Goal: Task Accomplishment & Management: Use online tool/utility

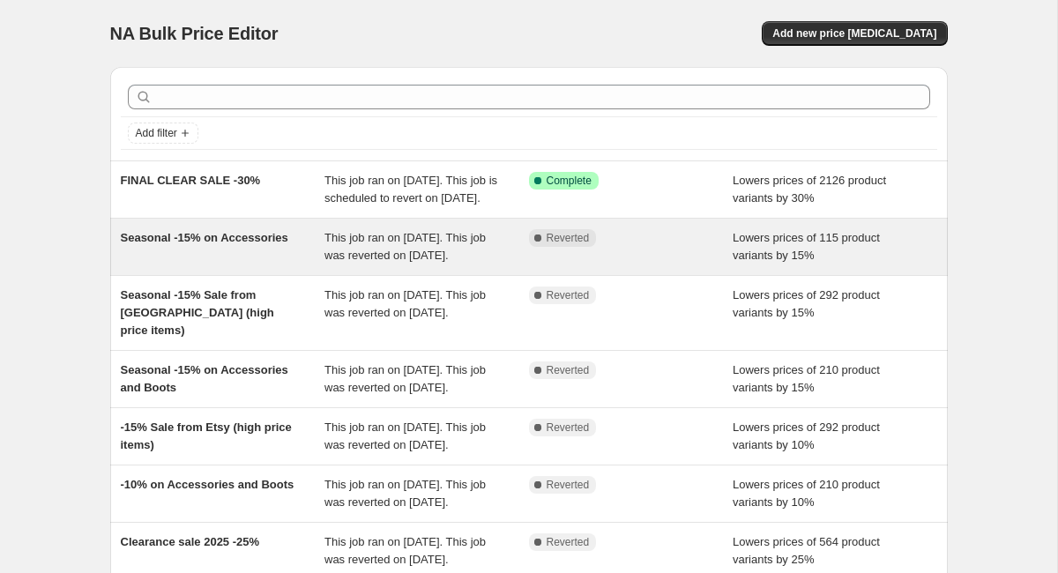
scroll to position [26, 0]
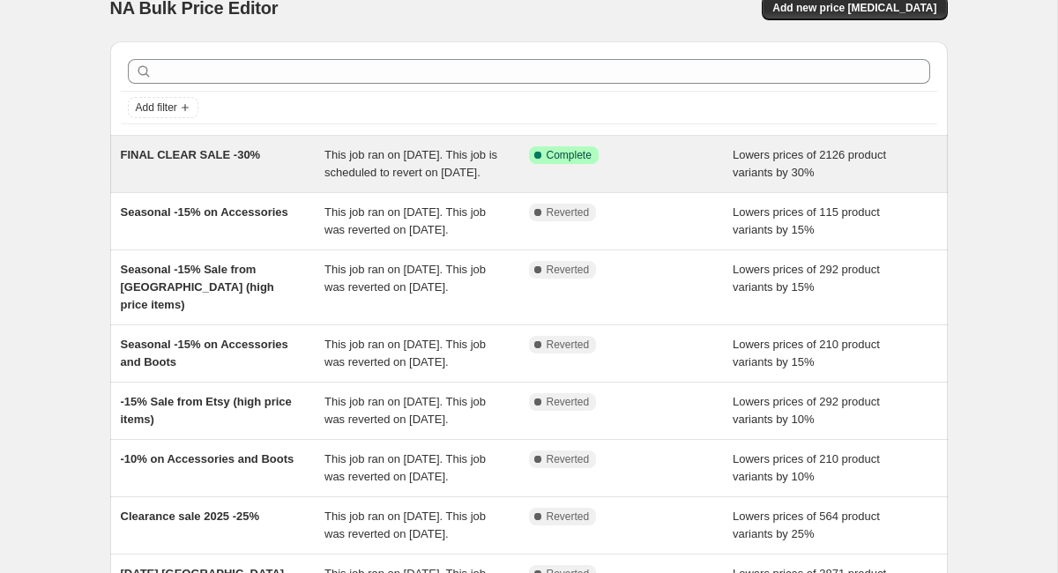
click at [212, 155] on span "FINAL CLEAR SALE -30%" at bounding box center [191, 154] width 140 height 13
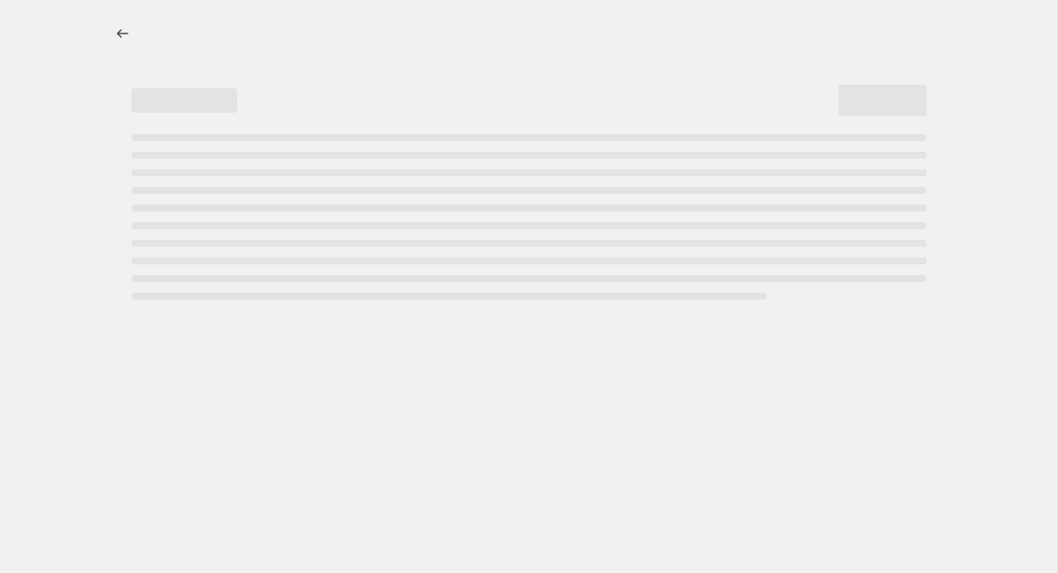
select select "percentage"
select select "collection"
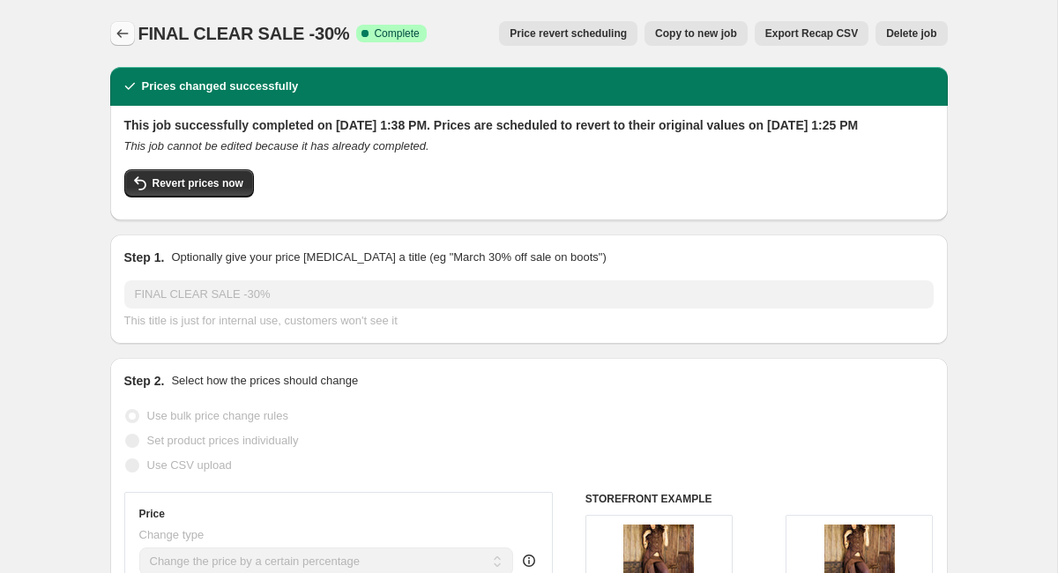
click at [119, 33] on icon "Price change jobs" at bounding box center [121, 33] width 11 height 9
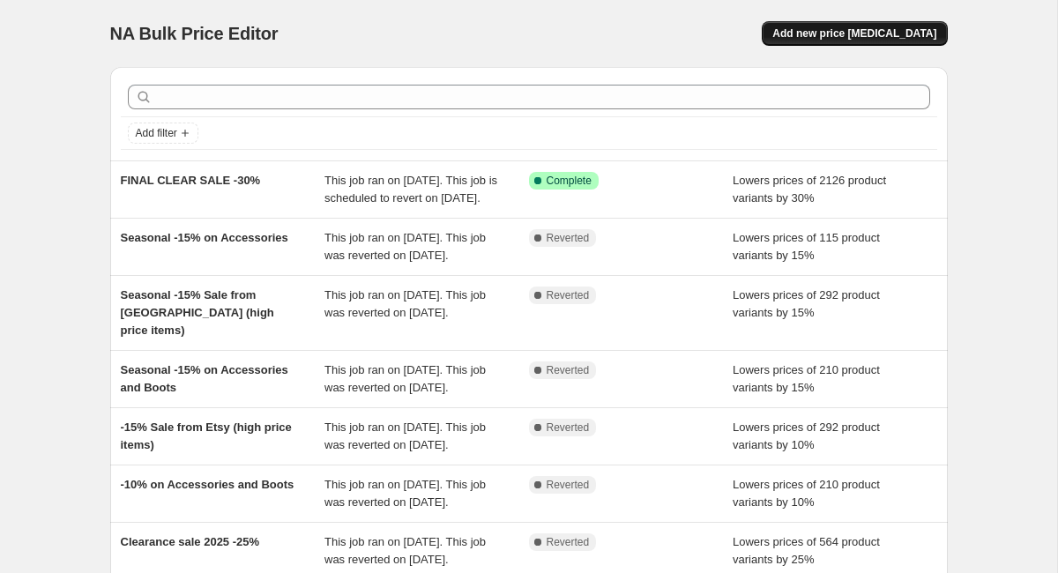
click at [860, 33] on span "Add new price [MEDICAL_DATA]" at bounding box center [855, 33] width 164 height 14
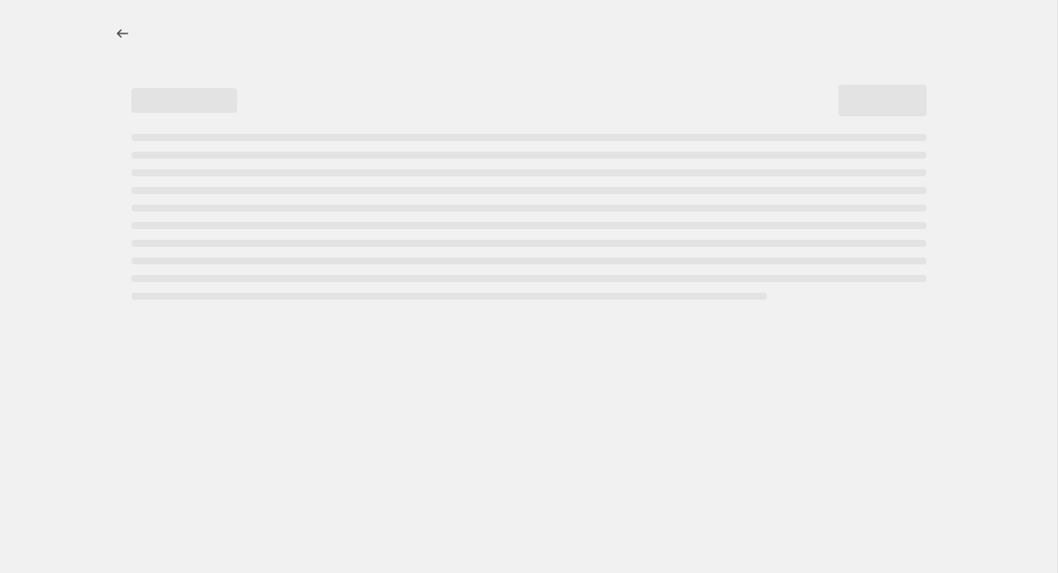
select select "percentage"
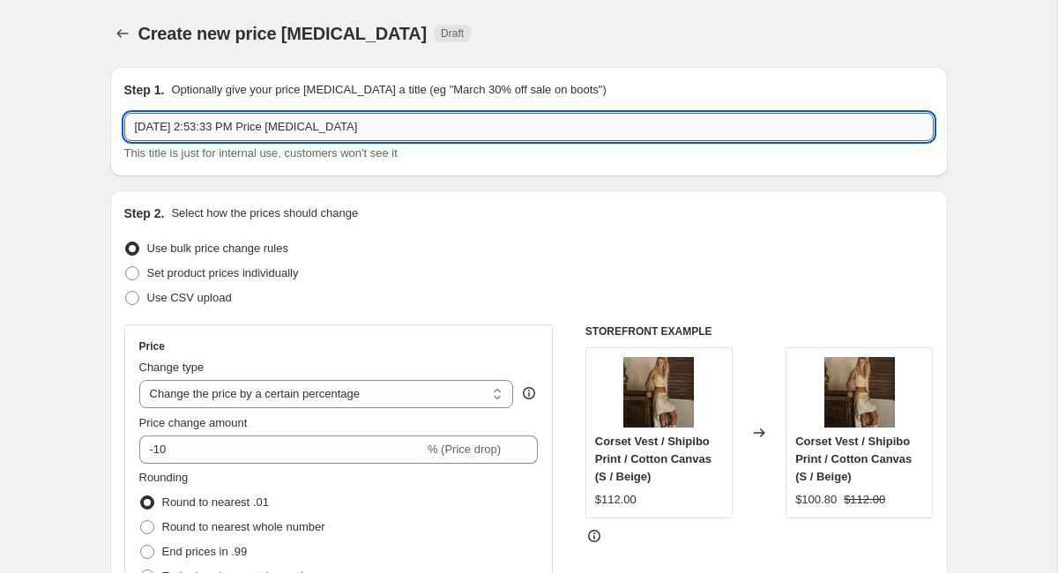
click at [388, 123] on input "Sep 23, 2025, 2:53:33 PM Price change job" at bounding box center [529, 127] width 810 height 28
click at [388, 123] on input "Uprise Prises 10:" at bounding box center [529, 127] width 810 height 28
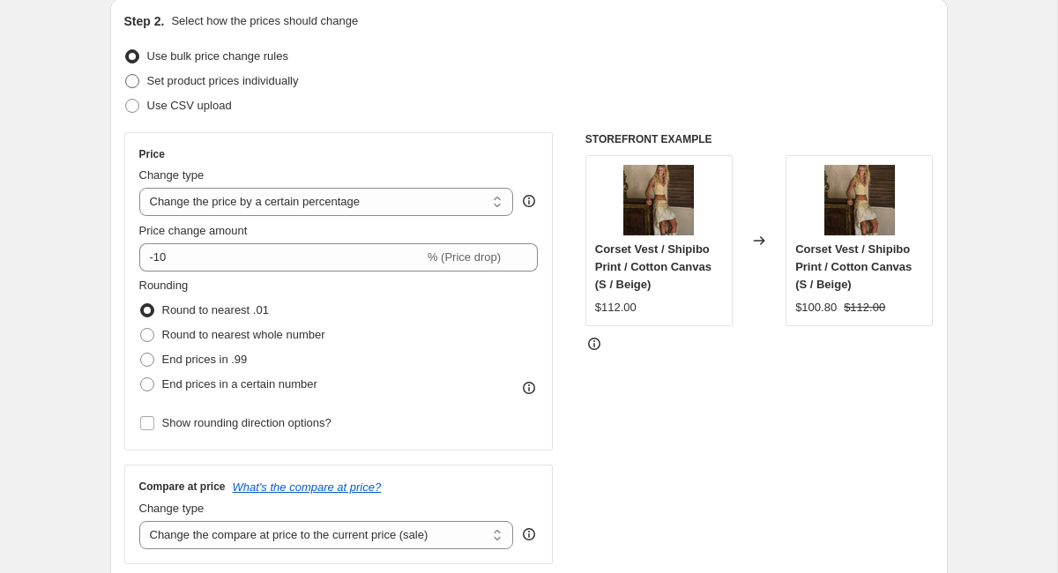
scroll to position [197, 0]
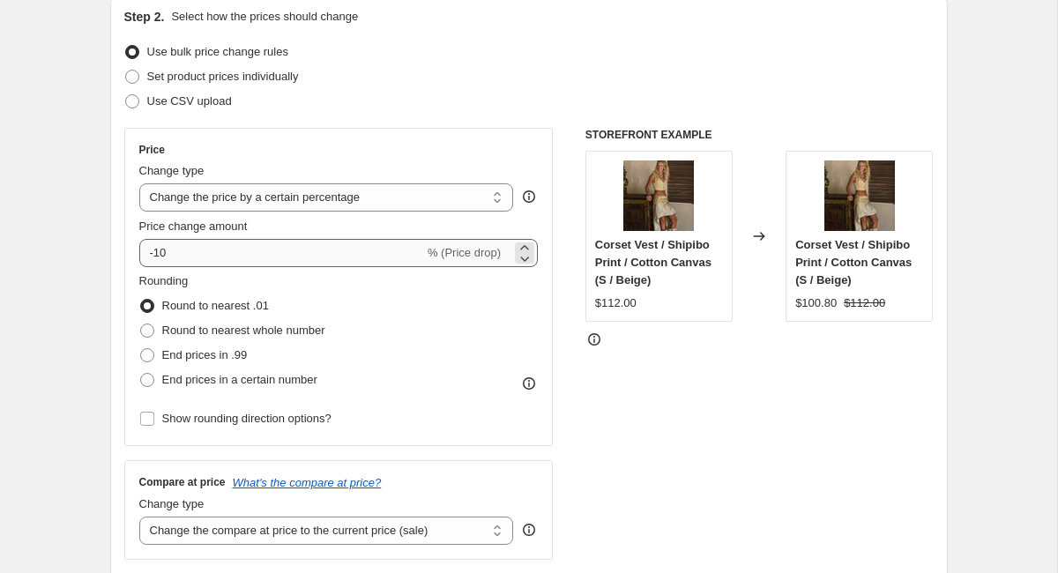
type input "Uprise Prises 10%"
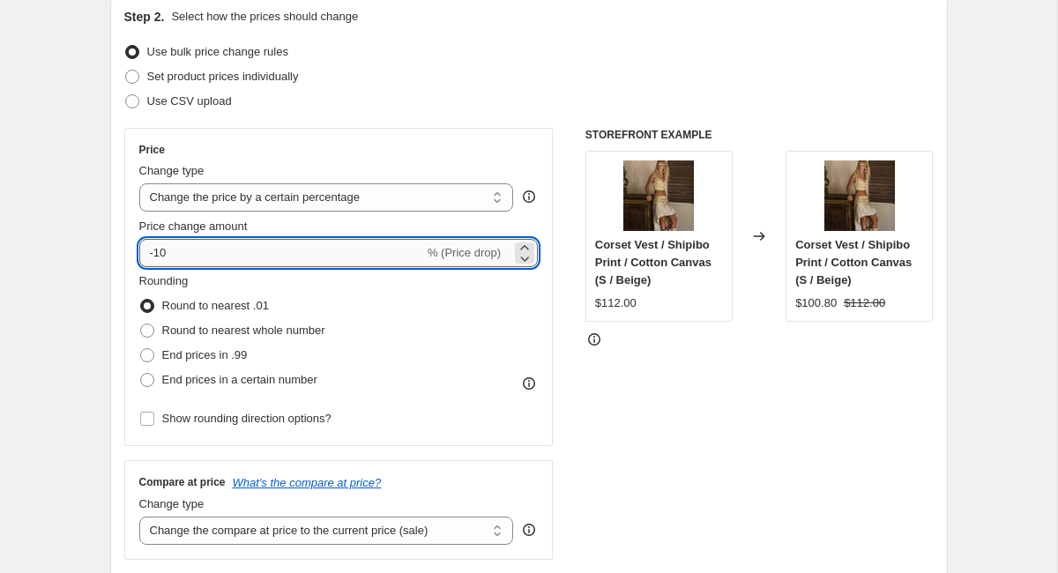
click at [191, 260] on input "-10" at bounding box center [281, 253] width 285 height 28
type input "10"
click at [154, 334] on span at bounding box center [147, 331] width 16 height 16
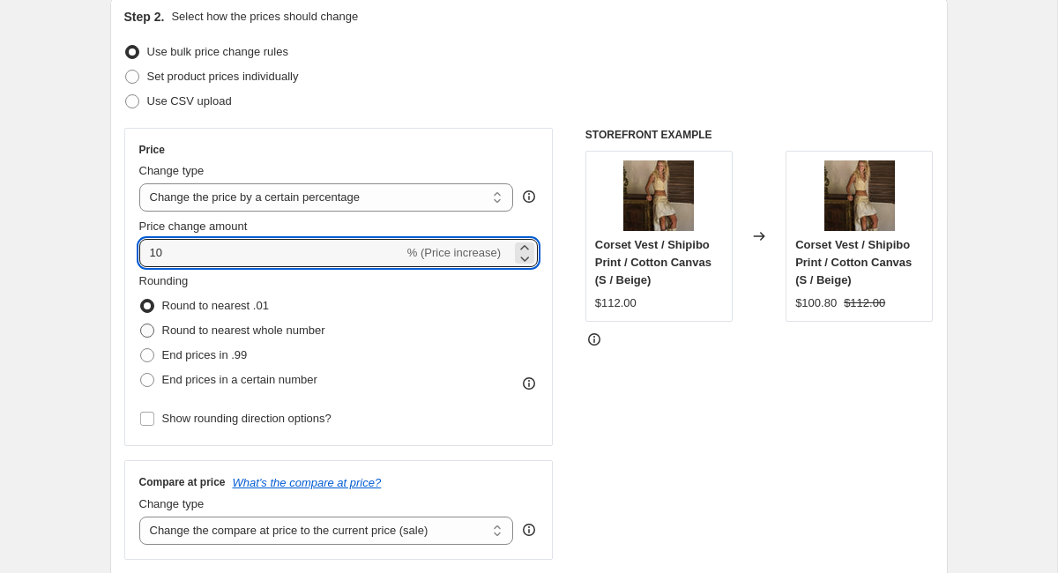
click at [141, 325] on input "Round to nearest whole number" at bounding box center [140, 324] width 1 height 1
radio input "true"
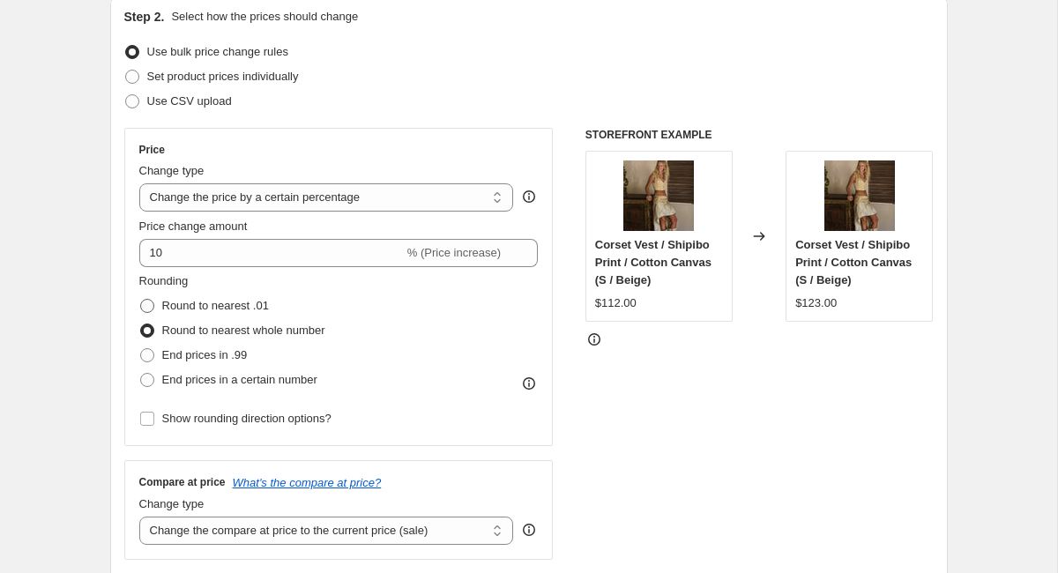
click at [245, 307] on span "Round to nearest .01" at bounding box center [215, 305] width 107 height 13
click at [141, 300] on input "Round to nearest .01" at bounding box center [140, 299] width 1 height 1
radio input "true"
click at [217, 329] on span "Round to nearest whole number" at bounding box center [243, 330] width 163 height 13
click at [141, 325] on input "Round to nearest whole number" at bounding box center [140, 324] width 1 height 1
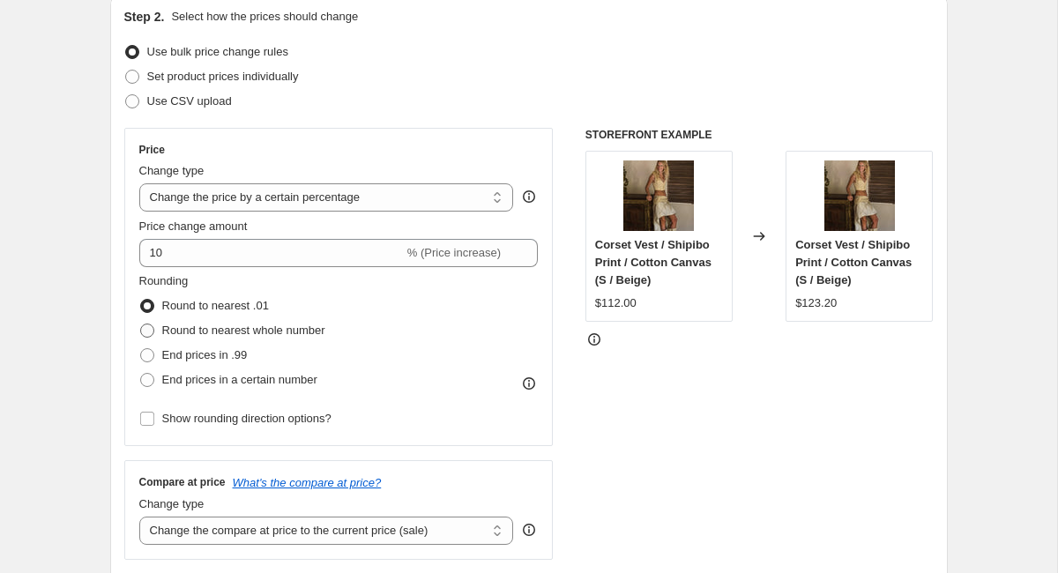
radio input "true"
click at [206, 364] on span "End prices in .99" at bounding box center [205, 356] width 86 height 18
click at [141, 349] on input "End prices in .99" at bounding box center [140, 348] width 1 height 1
radio input "true"
click at [209, 332] on span "Round to nearest whole number" at bounding box center [243, 330] width 163 height 13
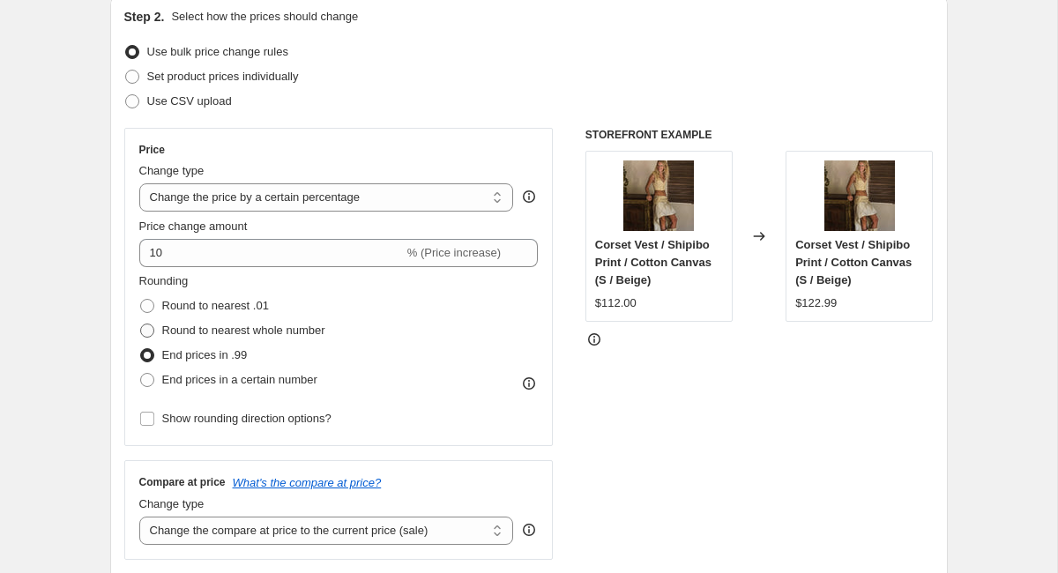
click at [141, 325] on input "Round to nearest whole number" at bounding box center [140, 324] width 1 height 1
radio input "true"
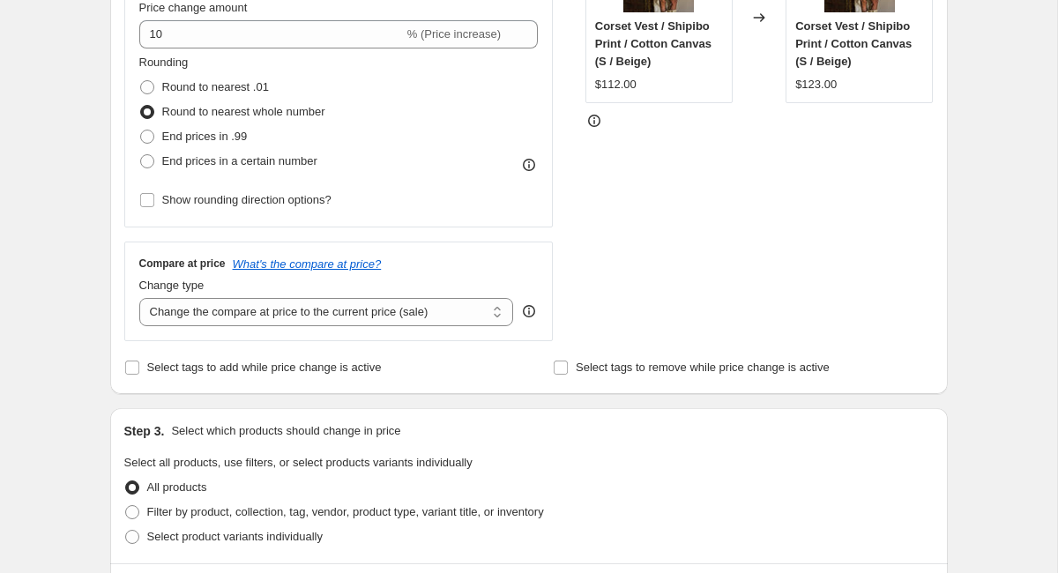
scroll to position [467, 0]
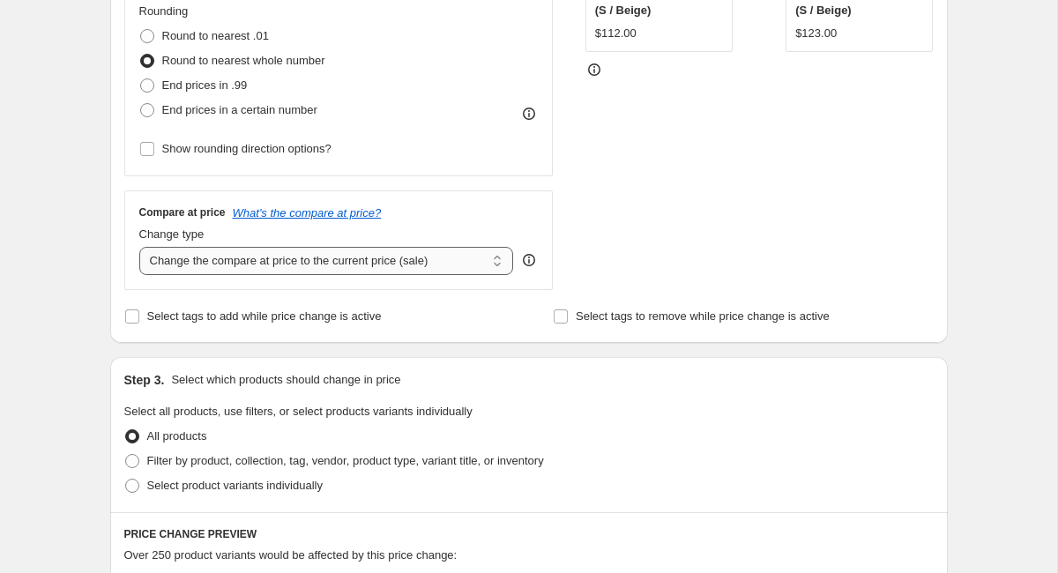
select select "no_change"
click option "Don't change the compare at price" at bounding box center [0, 0] width 0 height 0
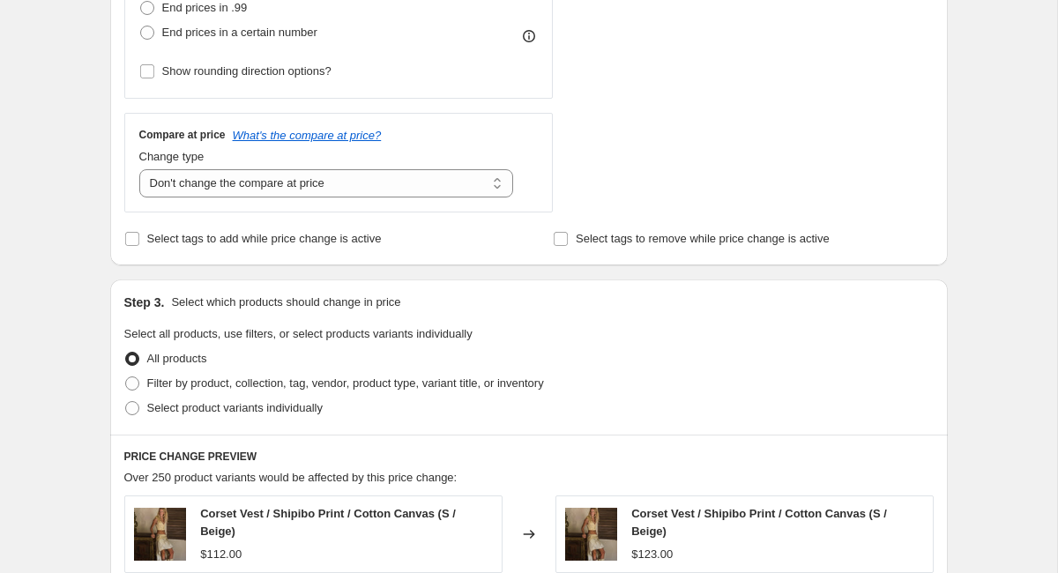
scroll to position [542, 0]
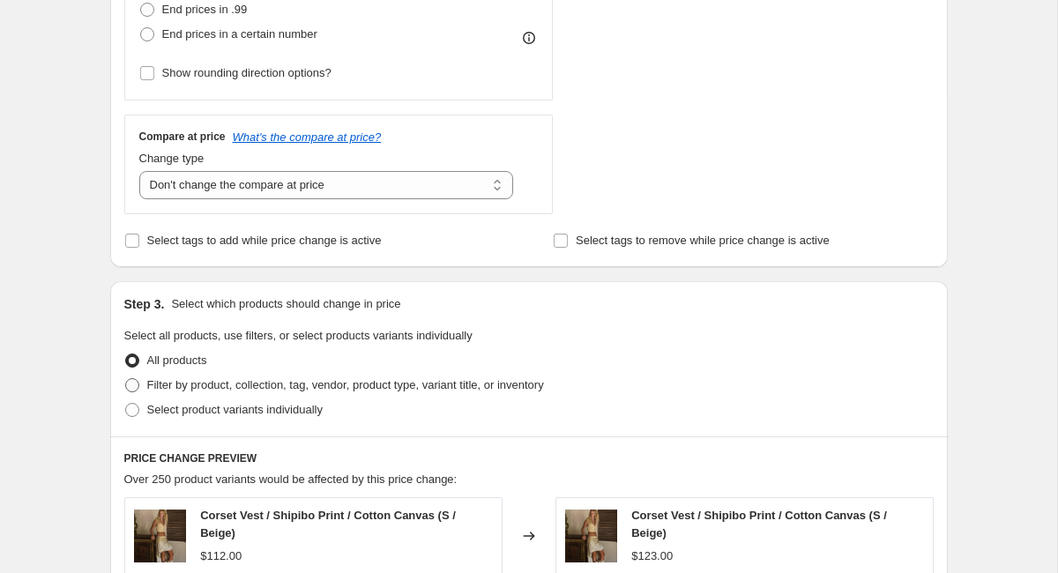
click at [133, 384] on span at bounding box center [132, 385] width 14 height 14
click at [126, 379] on input "Filter by product, collection, tag, vendor, product type, variant title, or inv…" at bounding box center [125, 378] width 1 height 1
radio input "true"
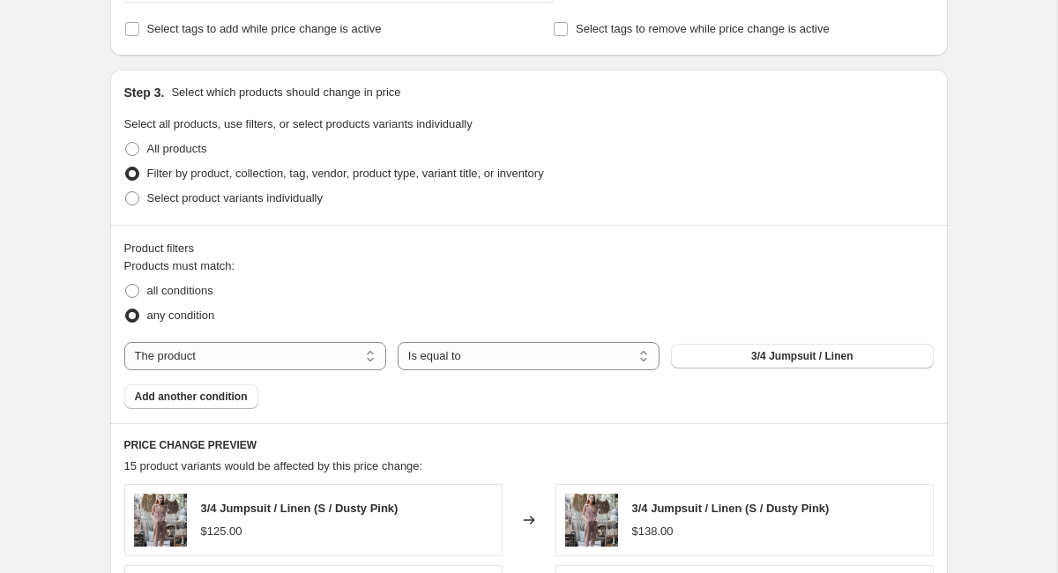
scroll to position [758, 0]
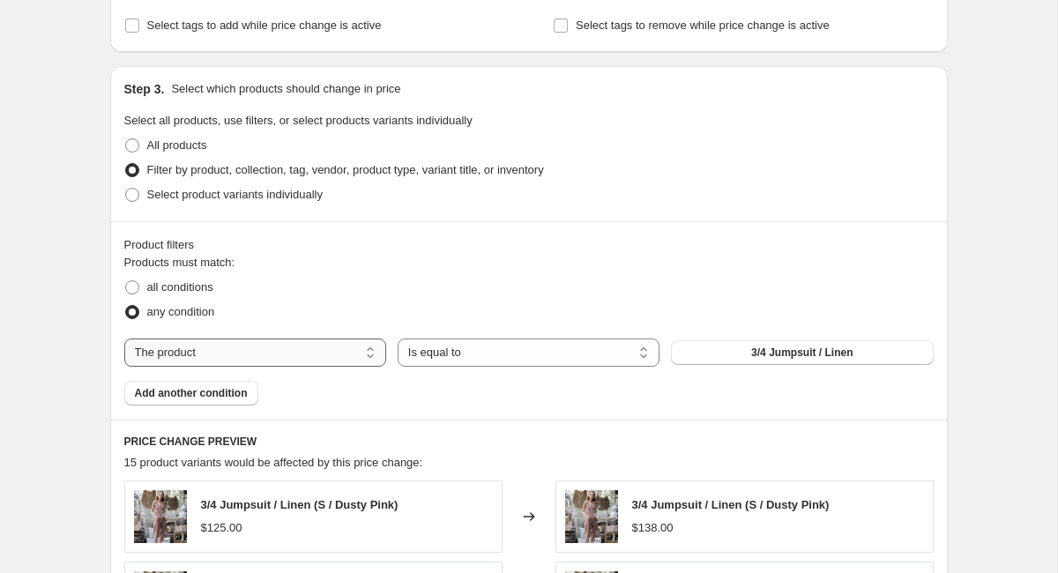
select select "product_type"
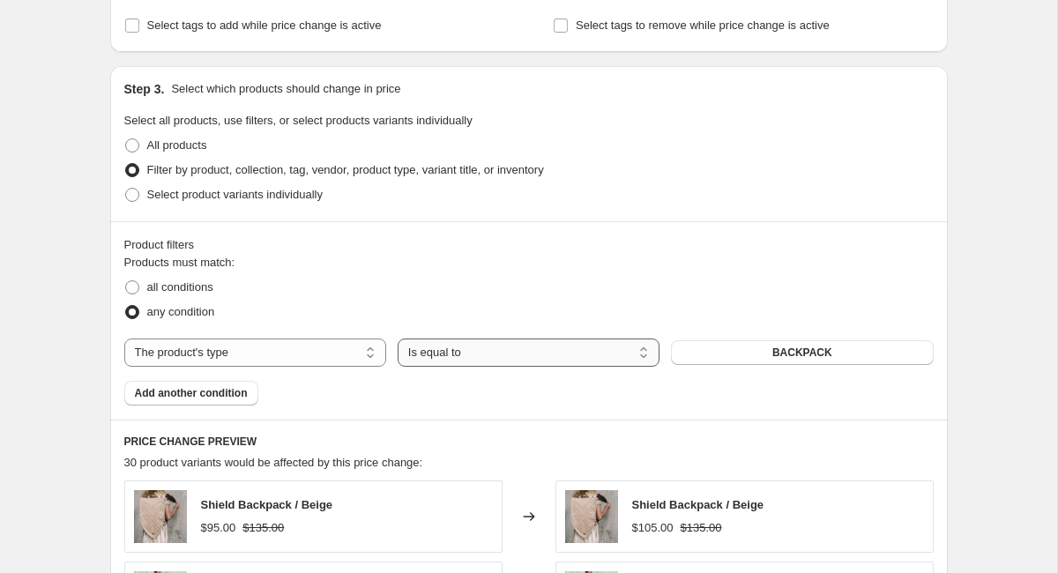
select select "not_equal"
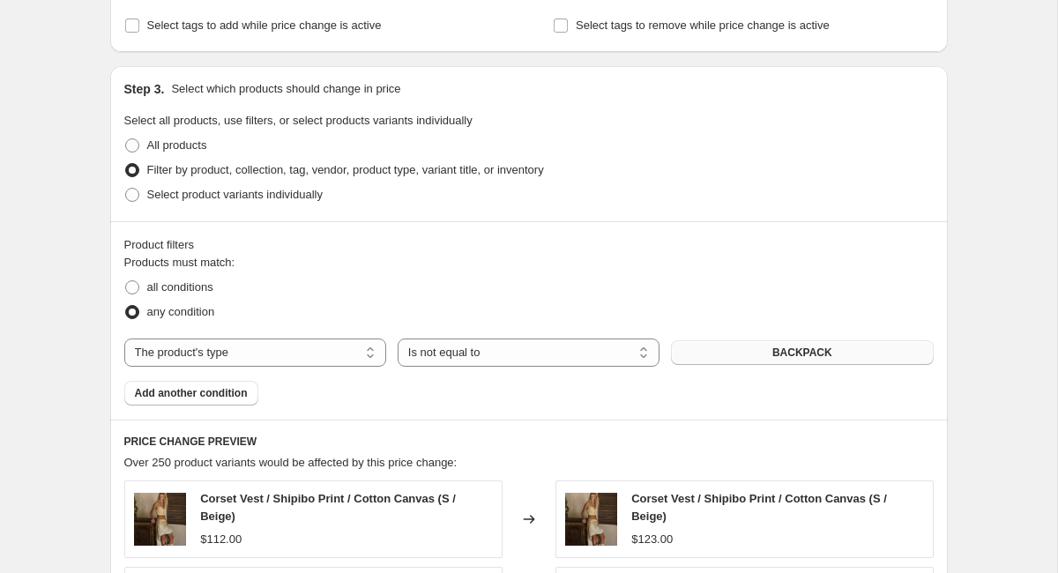
click at [713, 357] on button "BACKPACK" at bounding box center [802, 352] width 262 height 25
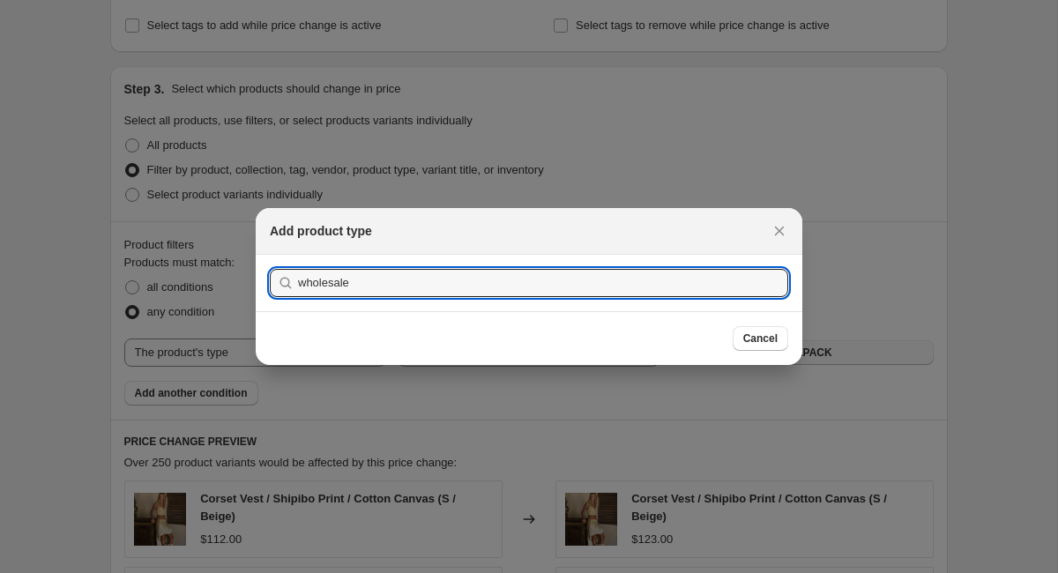
type input "wholesale"
click at [270, 255] on button "Submit" at bounding box center [295, 264] width 50 height 19
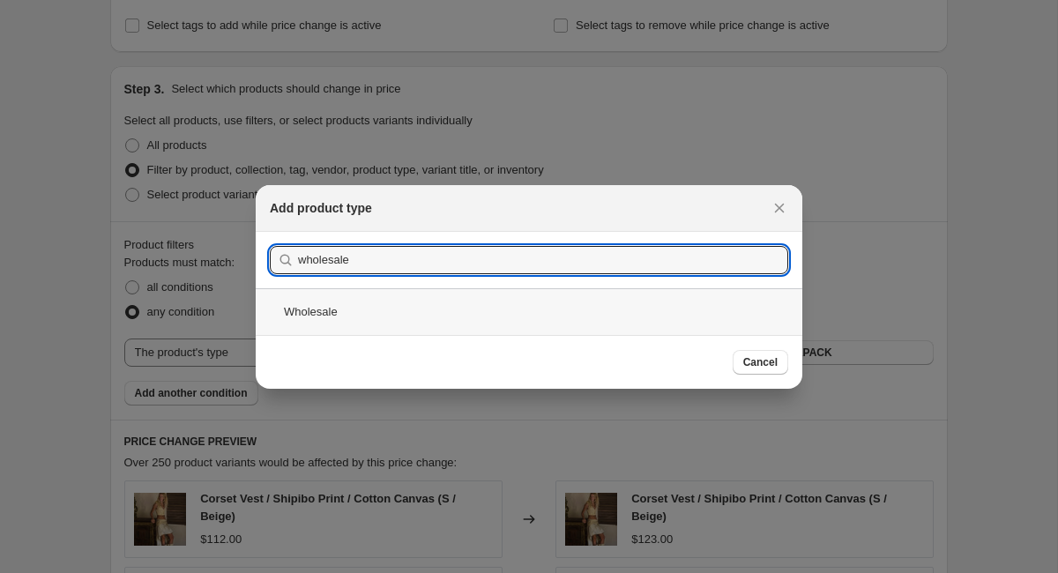
click at [365, 296] on div "Wholesale" at bounding box center [529, 311] width 547 height 47
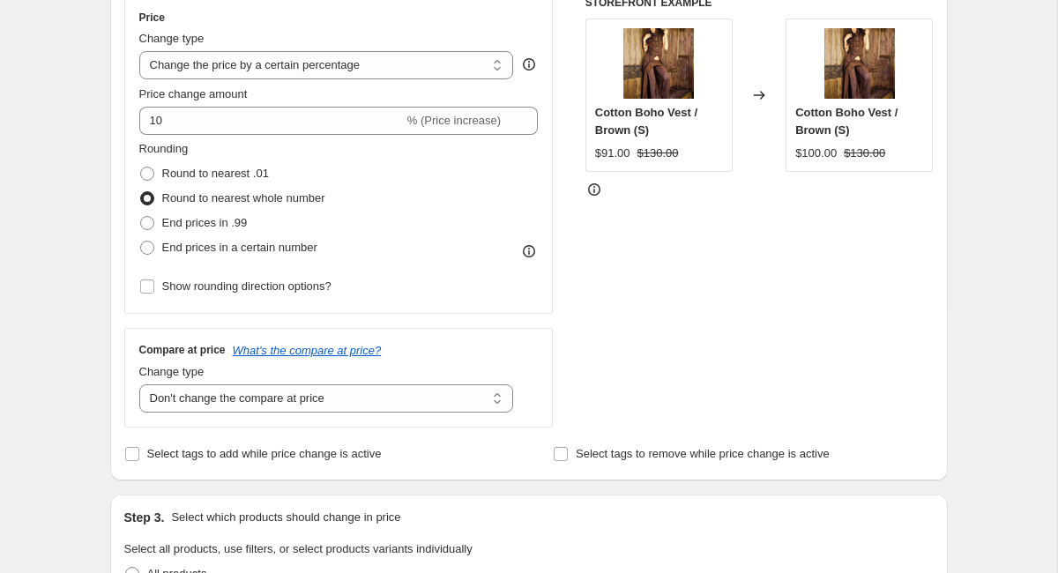
scroll to position [1388, 0]
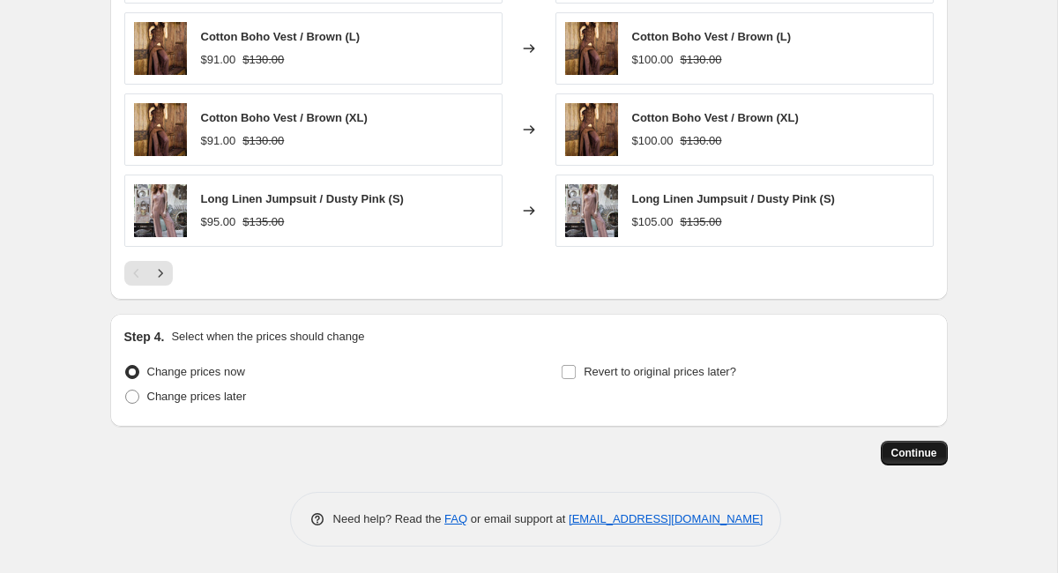
click at [889, 452] on button "Continue" at bounding box center [914, 453] width 67 height 25
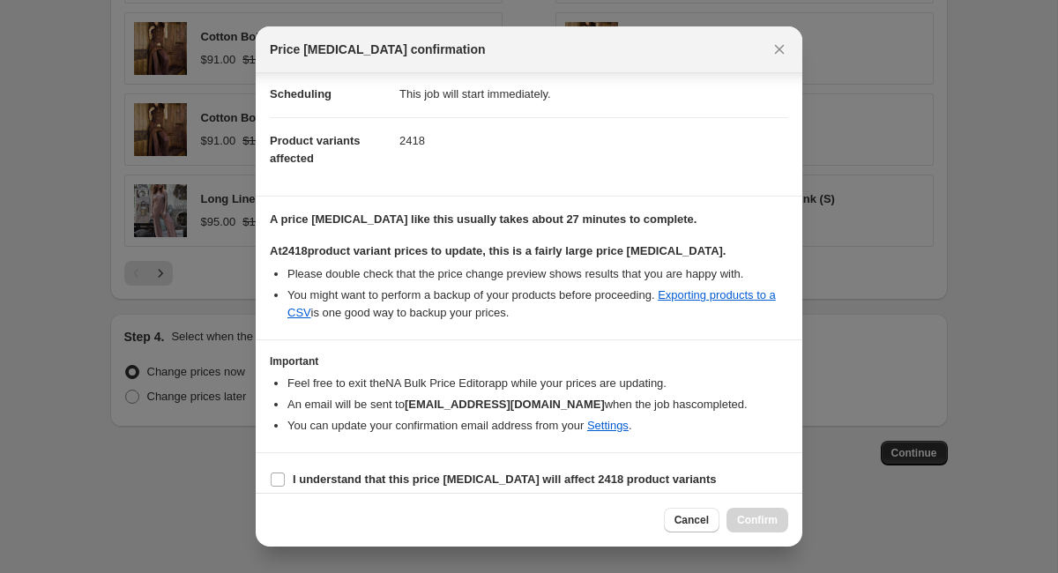
scroll to position [176, 0]
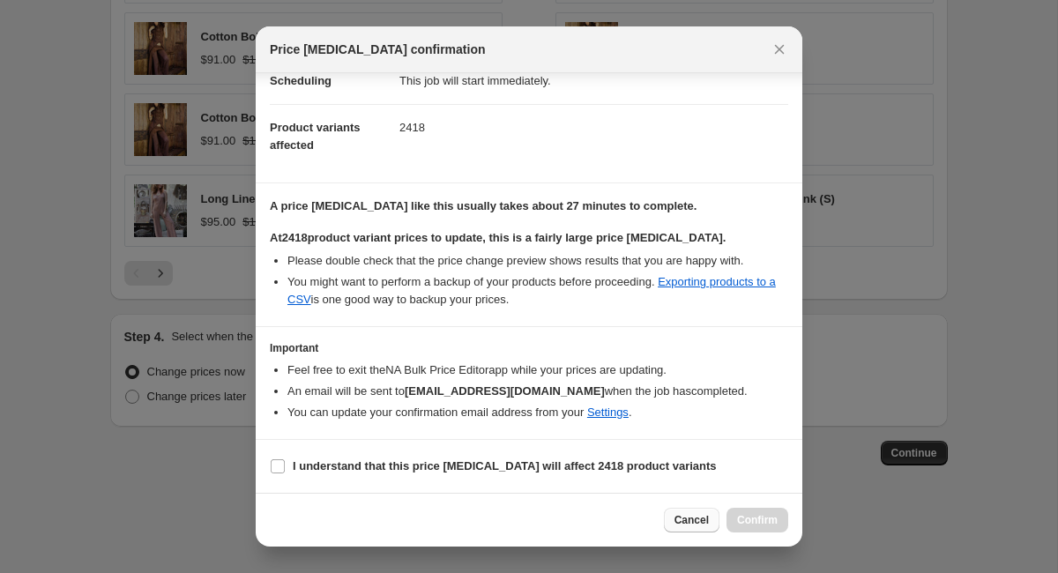
click at [681, 519] on span "Cancel" at bounding box center [692, 520] width 34 height 14
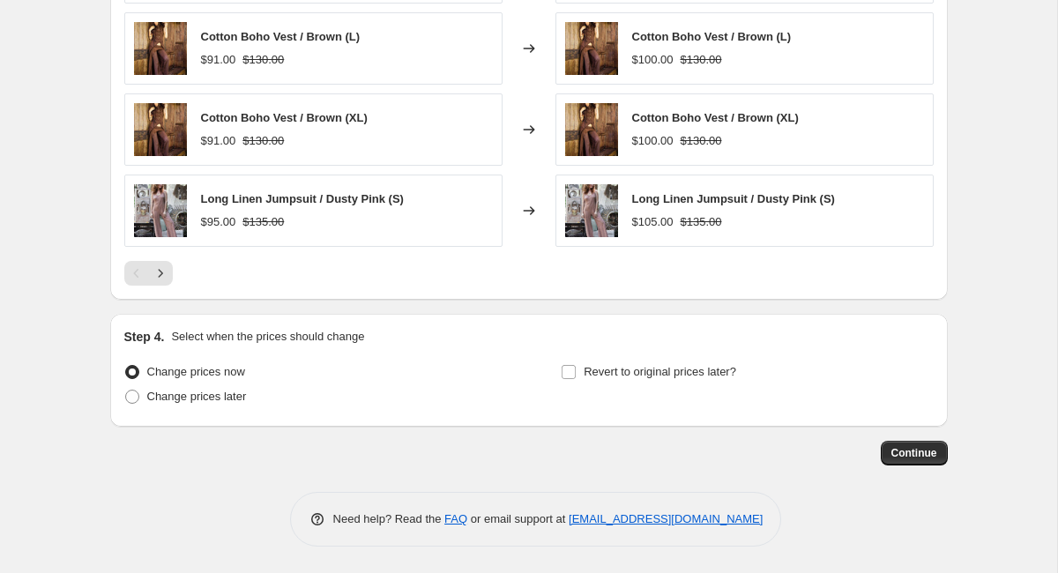
scroll to position [0, 0]
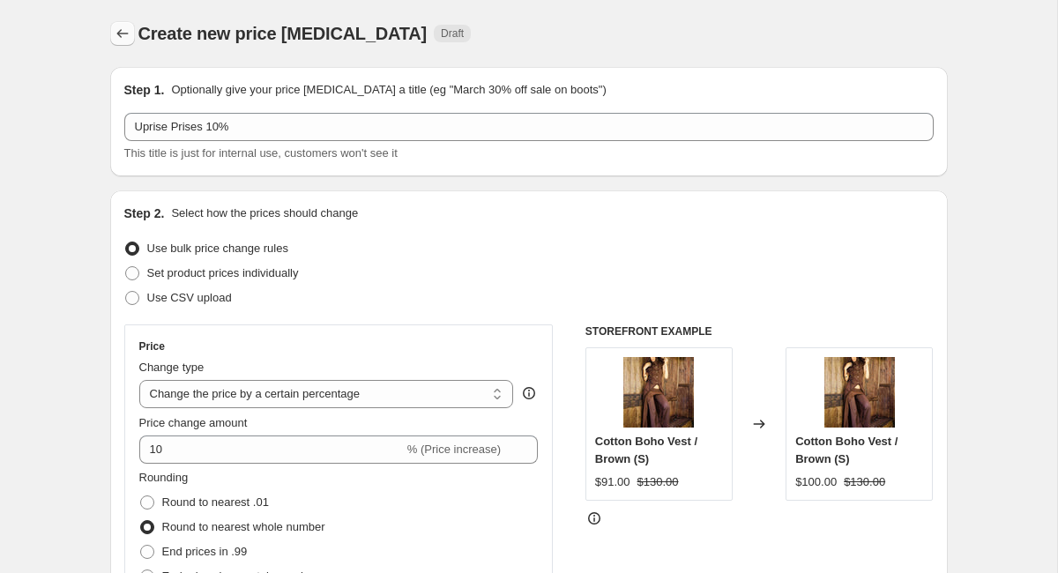
click at [120, 33] on icon "Price change jobs" at bounding box center [123, 34] width 18 height 18
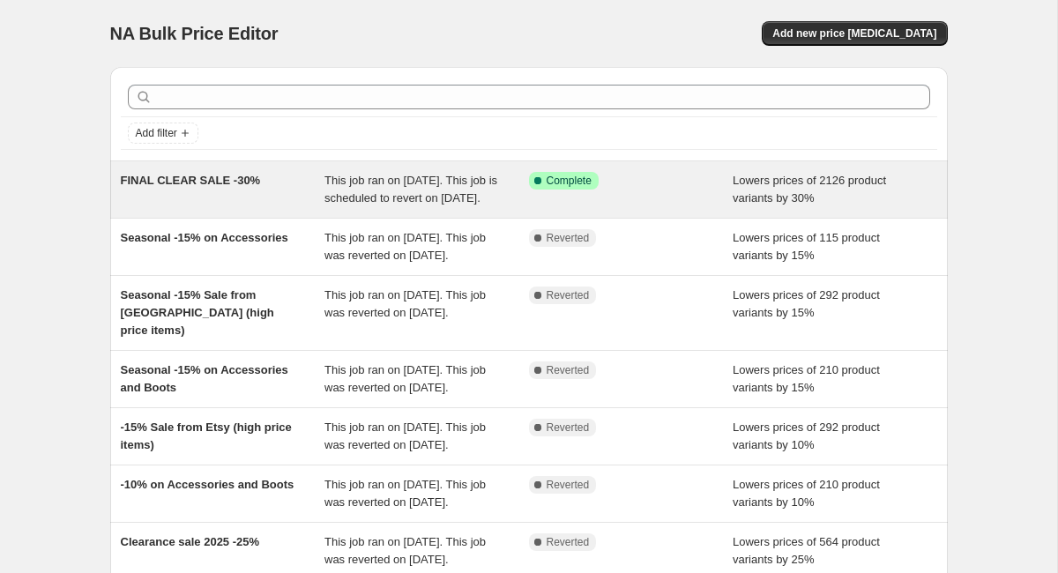
click at [204, 177] on span "FINAL CLEAR SALE -30%" at bounding box center [191, 180] width 140 height 13
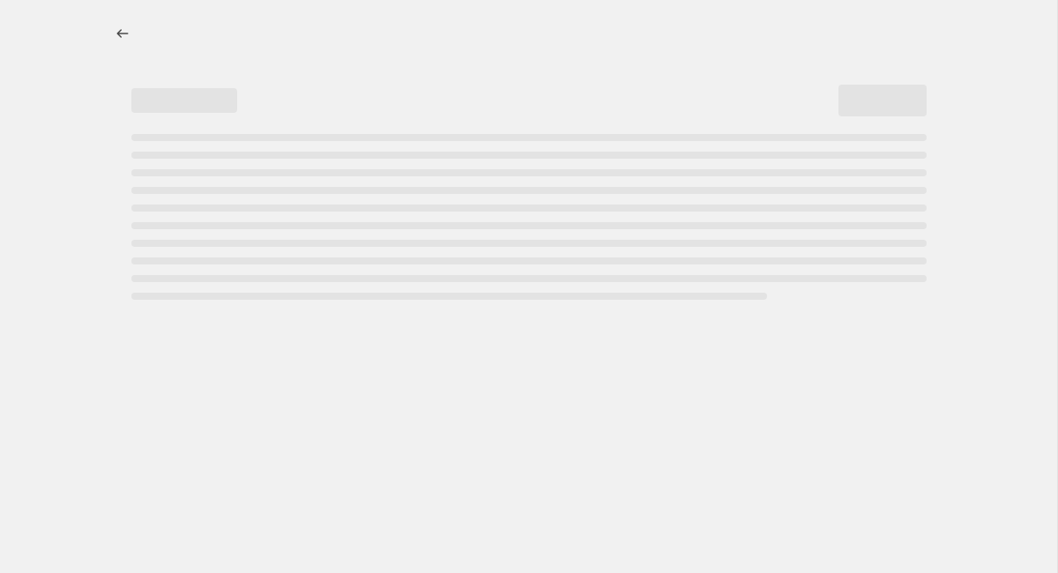
select select "percentage"
select select "collection"
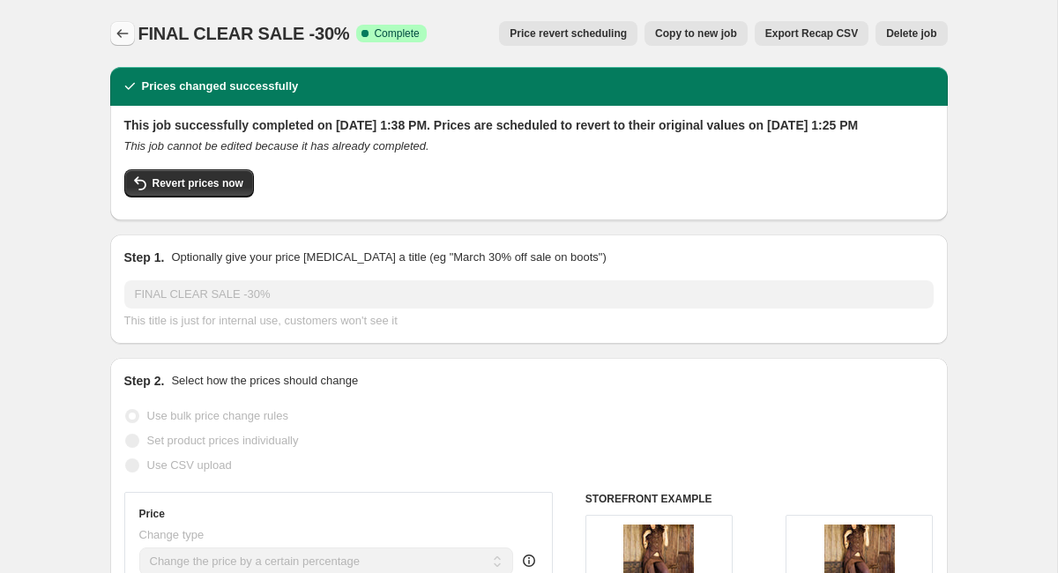
click at [122, 39] on icon "Price change jobs" at bounding box center [123, 34] width 18 height 18
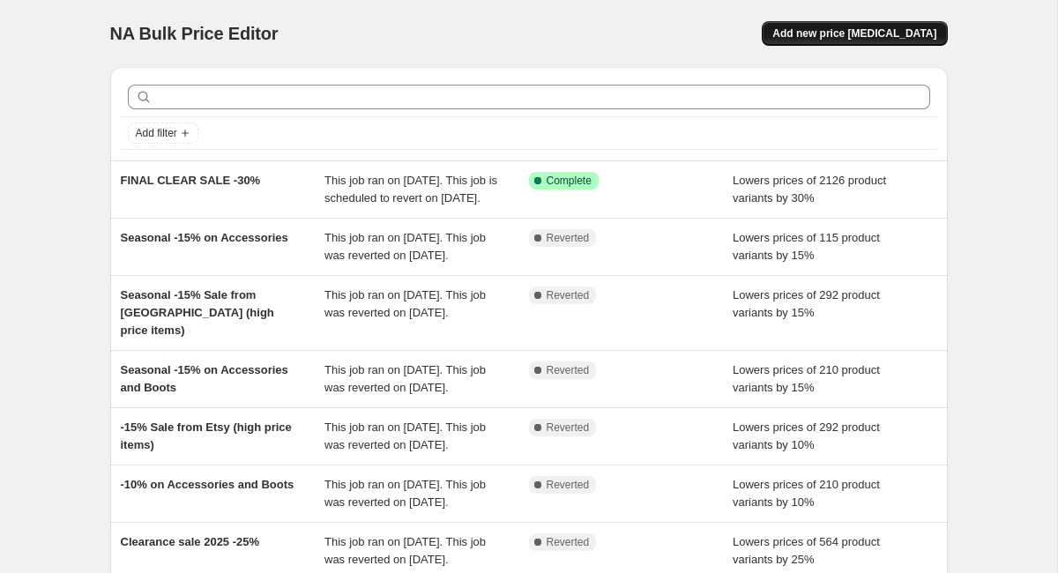
click at [841, 34] on span "Add new price [MEDICAL_DATA]" at bounding box center [855, 33] width 164 height 14
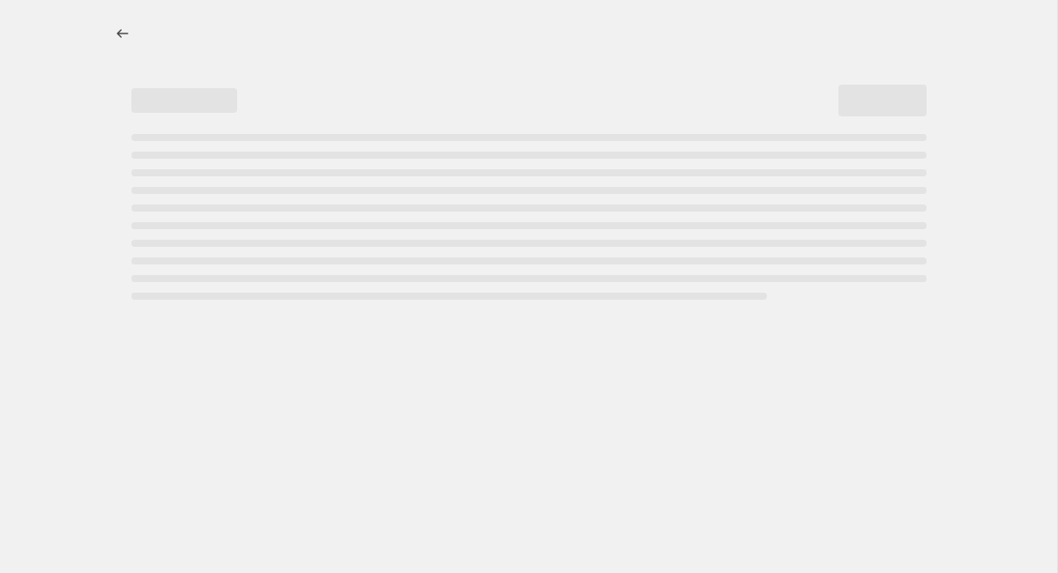
select select "percentage"
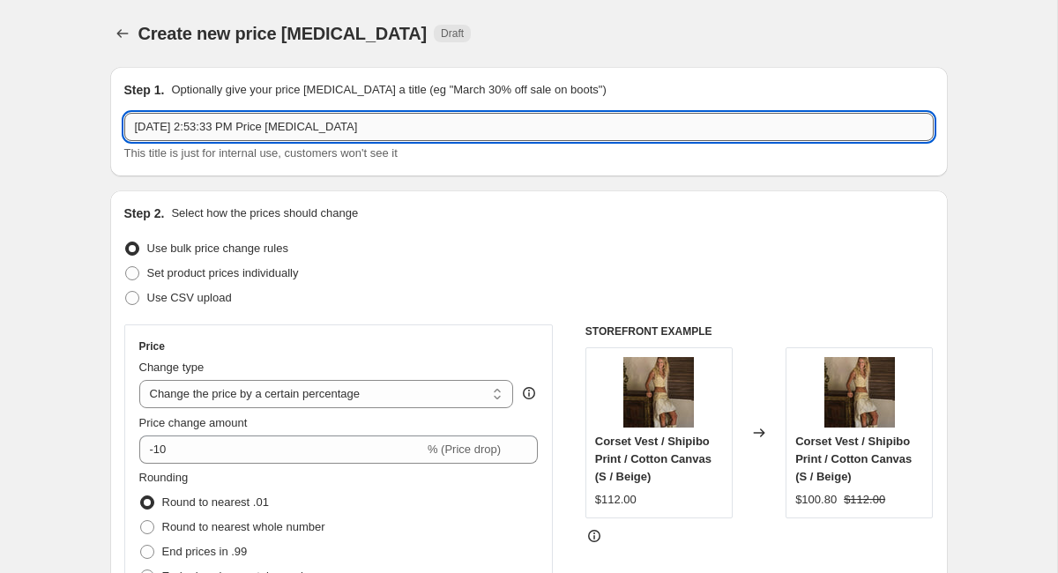
click at [354, 130] on input "Sep 23, 2025, 2:53:33 PM Price change job" at bounding box center [529, 127] width 810 height 28
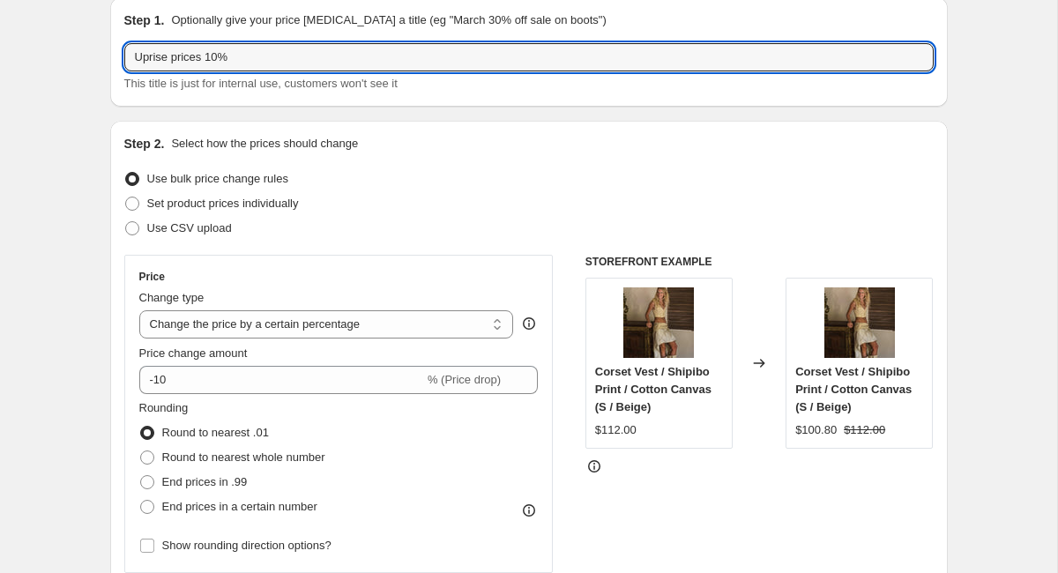
scroll to position [113, 0]
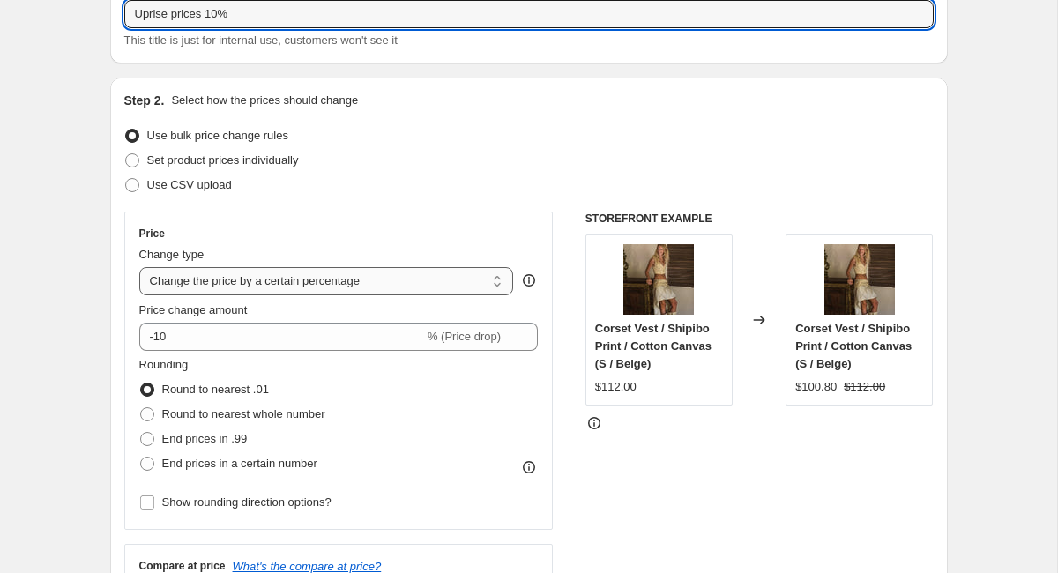
type input "Uprise prices 10%"
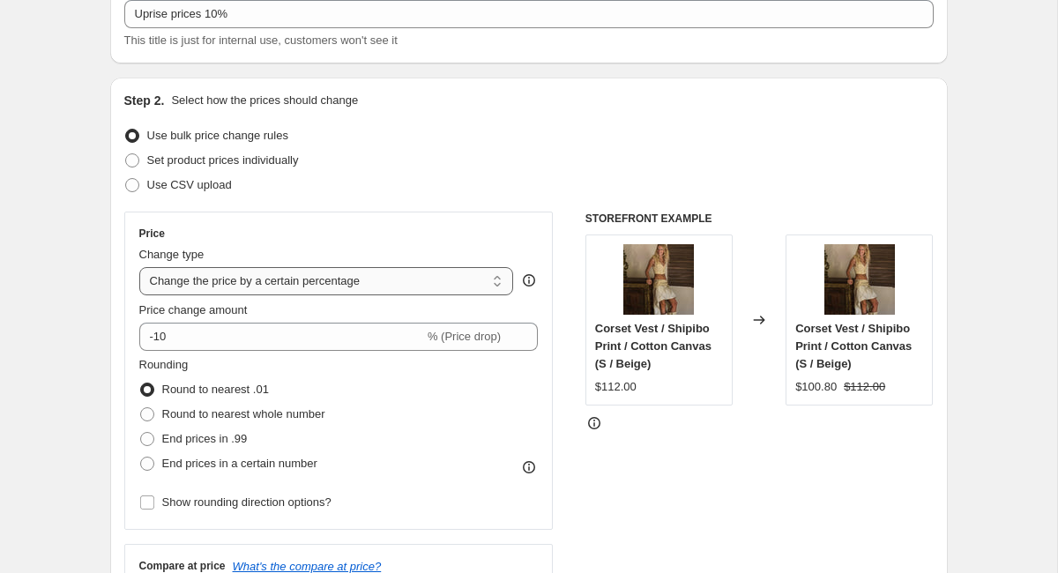
click option "Change the price by a certain percentage" at bounding box center [0, 0] width 0 height 0
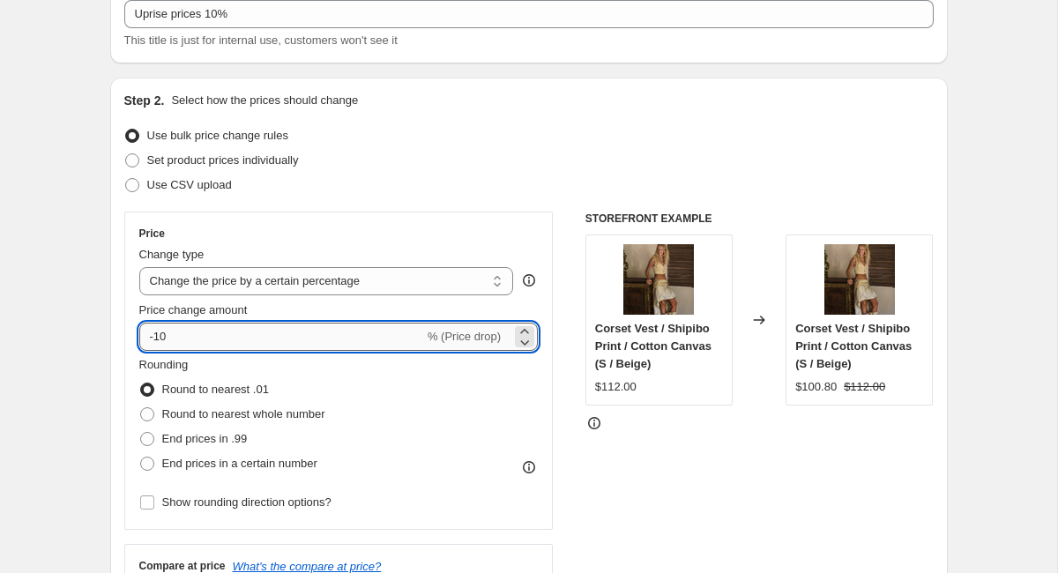
click at [226, 339] on input "-10" at bounding box center [281, 337] width 285 height 28
type input "10"
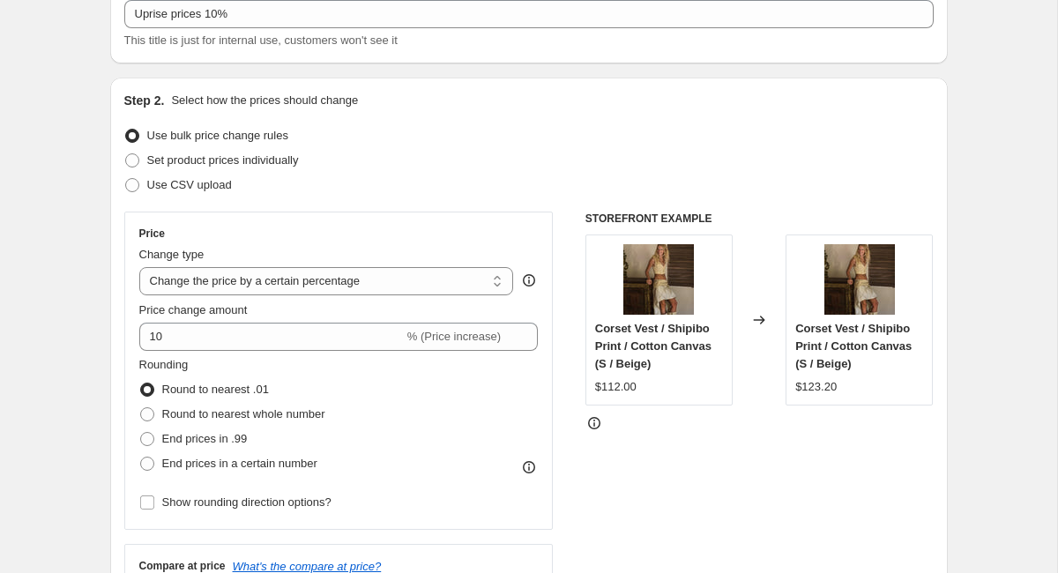
click at [546, 304] on div "Price Change type Change the price to a certain amount Change the price by a ce…" at bounding box center [339, 371] width 430 height 318
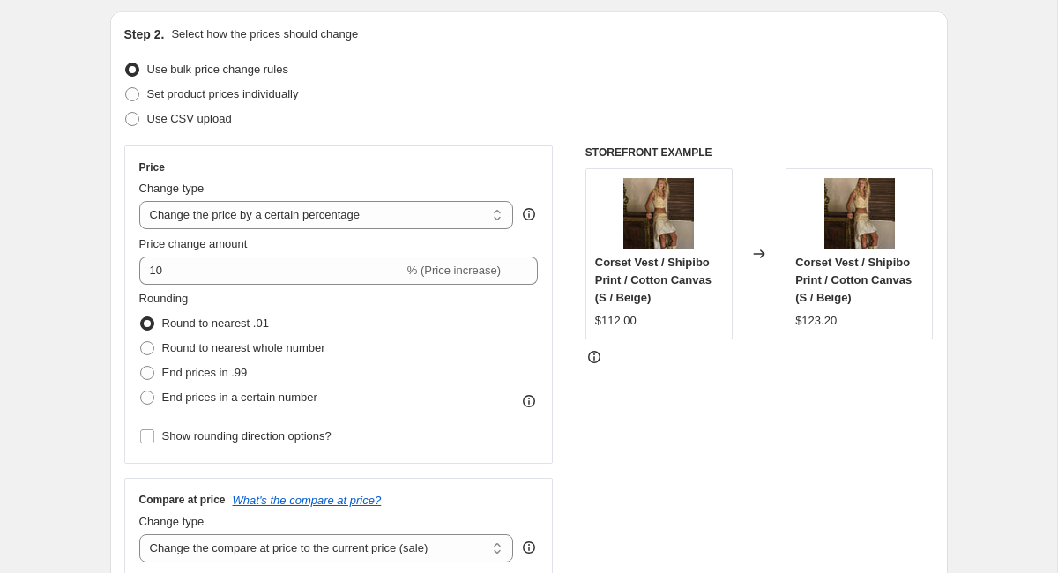
scroll to position [180, 0]
click at [149, 348] on span at bounding box center [147, 347] width 14 height 14
click at [141, 341] on input "Round to nearest whole number" at bounding box center [140, 340] width 1 height 1
radio input "true"
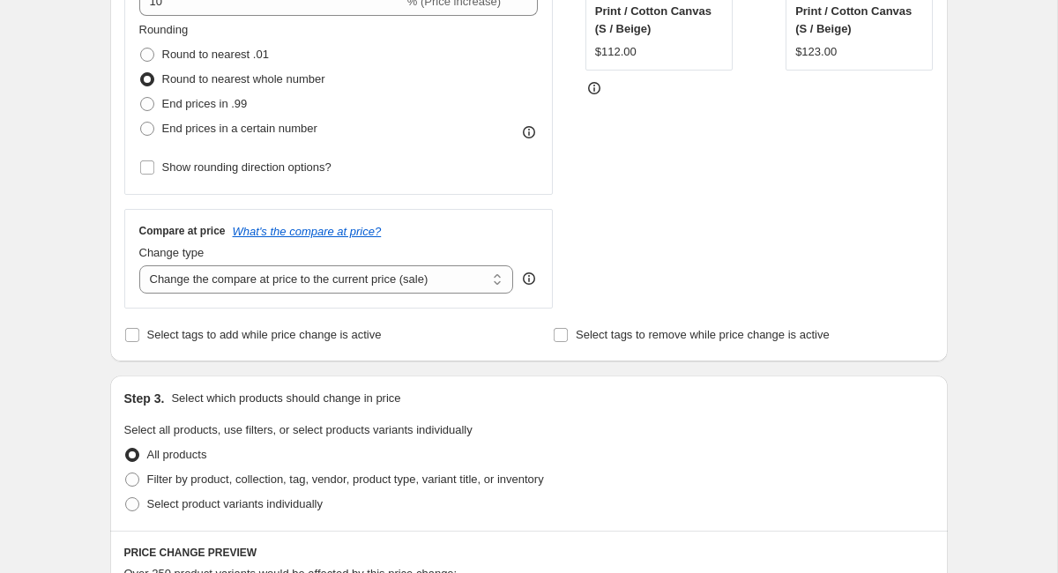
scroll to position [452, 0]
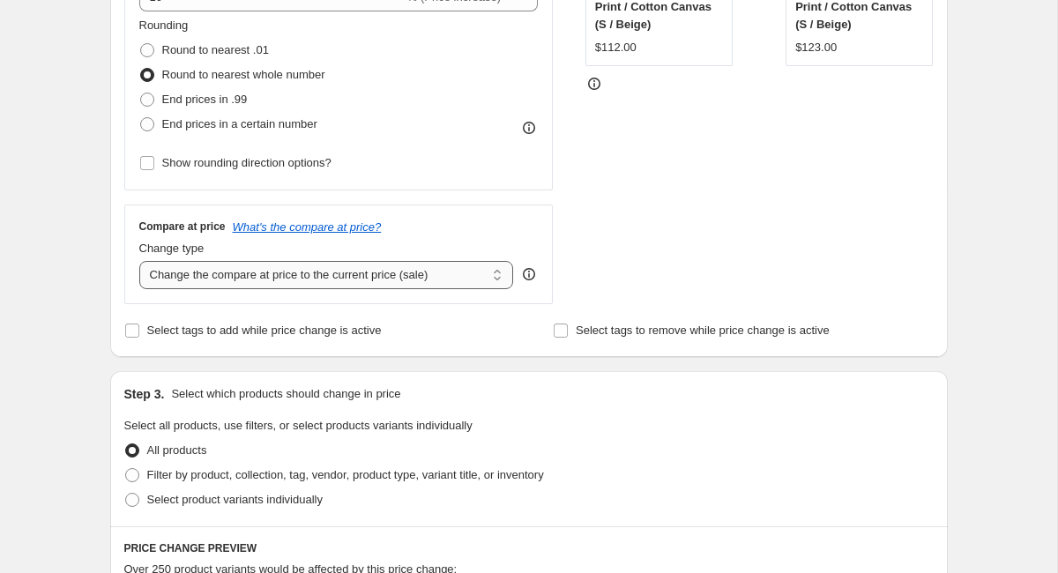
select select "no_change"
click option "Don't change the compare at price" at bounding box center [0, 0] width 0 height 0
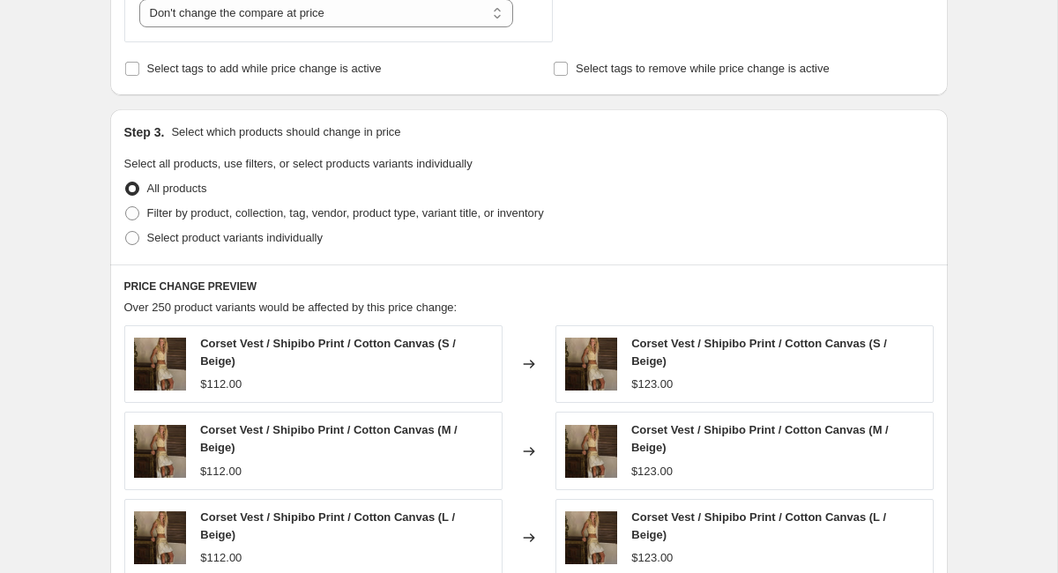
scroll to position [731, 0]
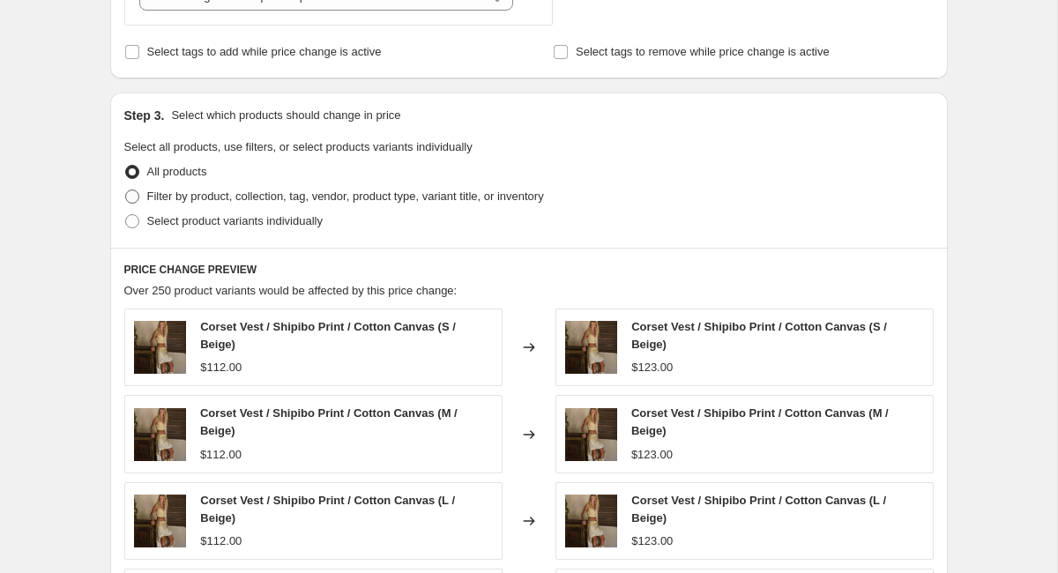
click at [131, 195] on span at bounding box center [132, 197] width 14 height 14
click at [126, 191] on input "Filter by product, collection, tag, vendor, product type, variant title, or inv…" at bounding box center [125, 190] width 1 height 1
radio input "true"
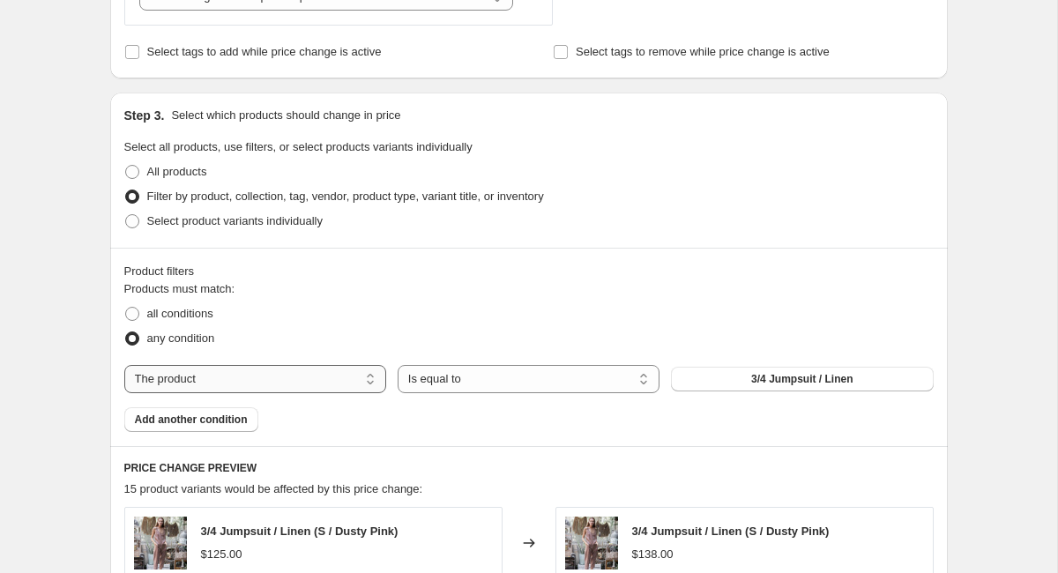
select select "product_type"
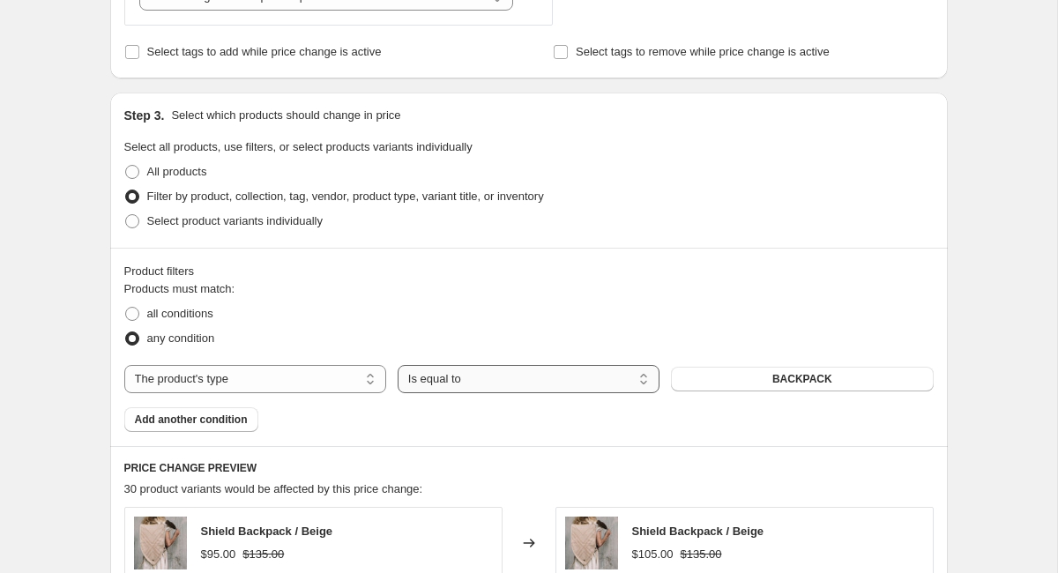
select select "not_equal"
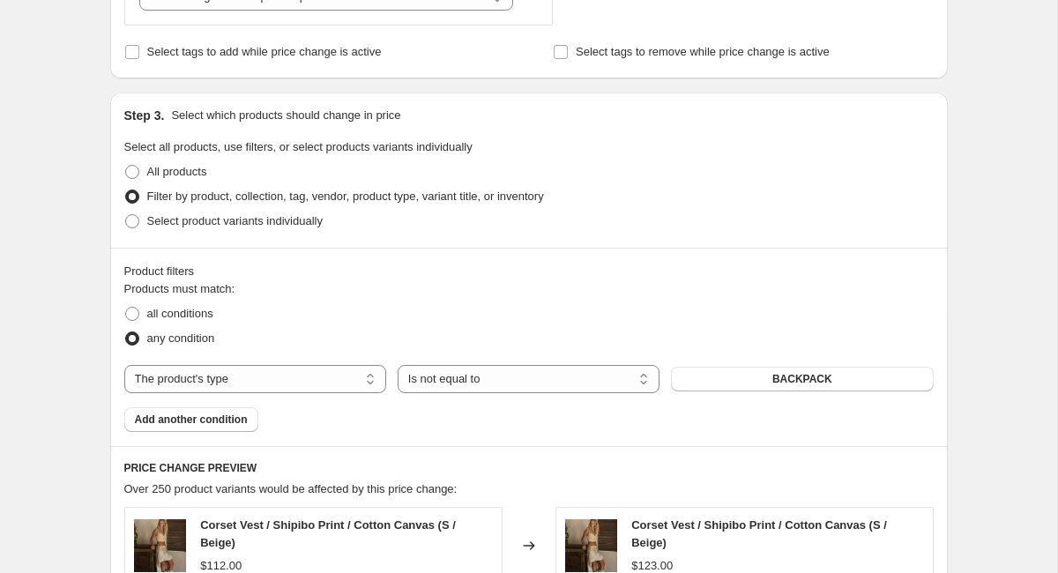
click at [758, 379] on button "BACKPACK" at bounding box center [802, 379] width 262 height 25
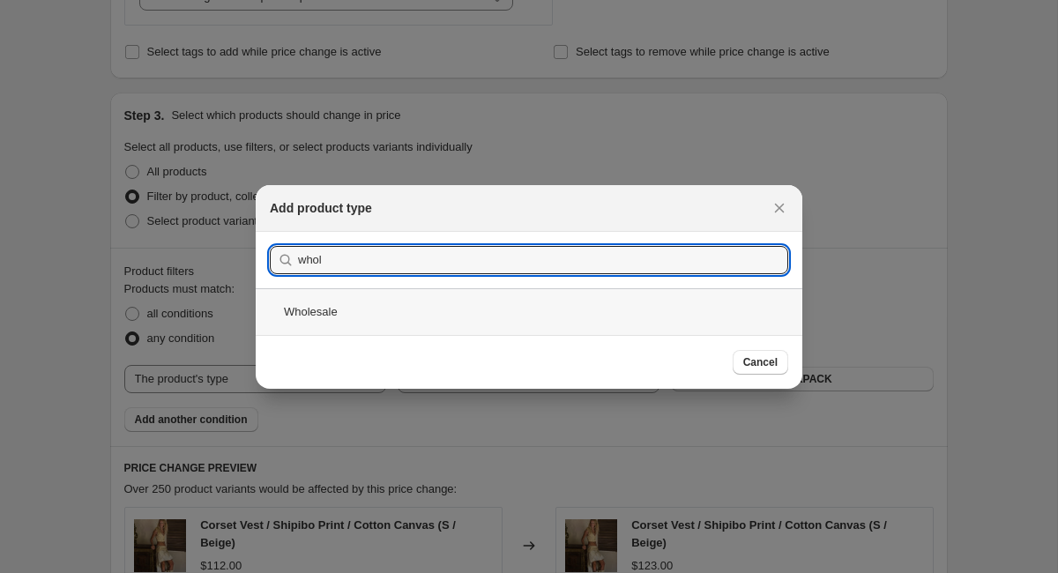
type input "whol"
click at [348, 306] on div "Wholesale" at bounding box center [529, 311] width 547 height 47
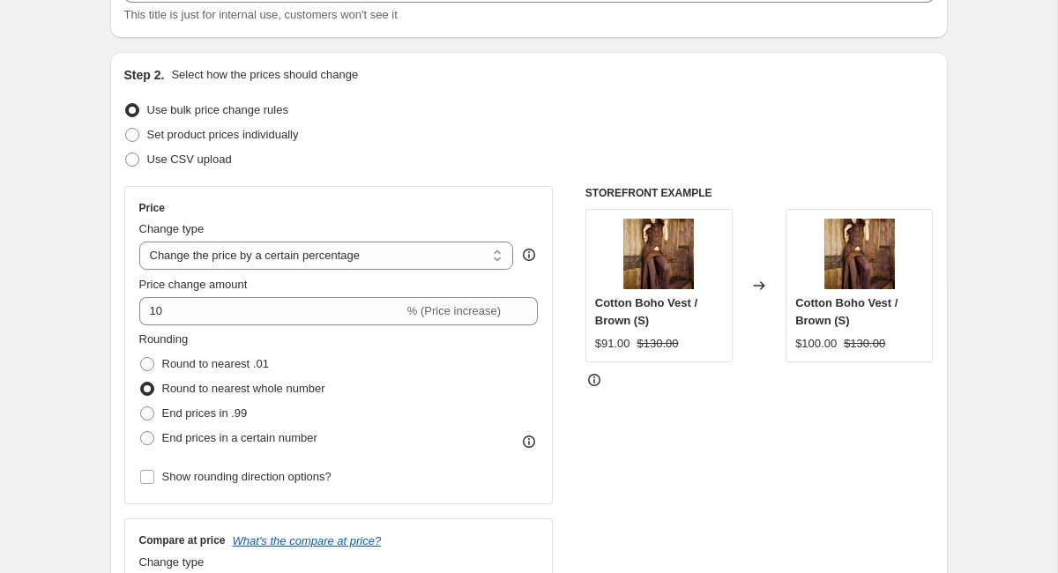
scroll to position [146, 0]
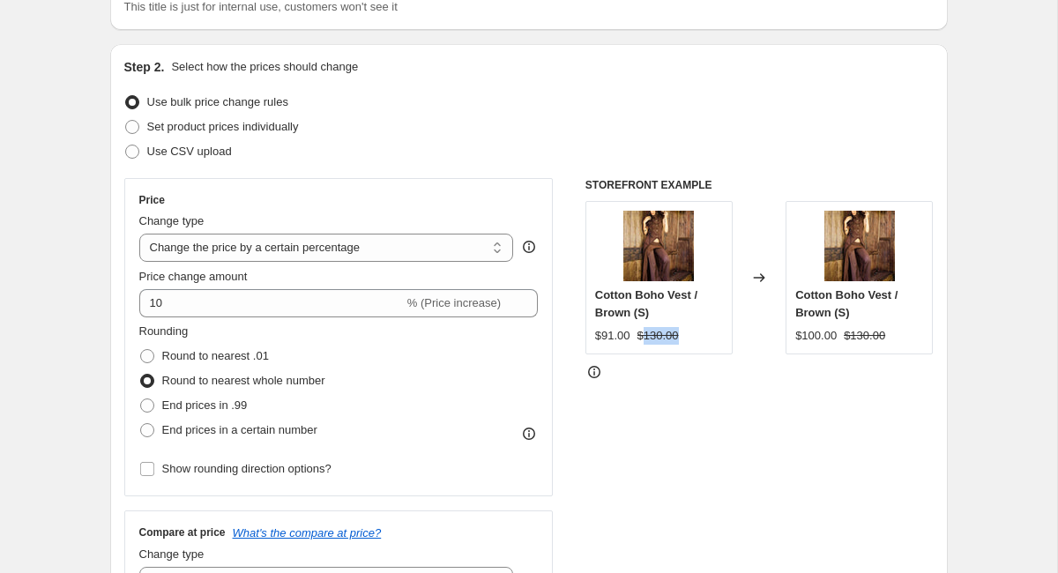
drag, startPoint x: 644, startPoint y: 339, endPoint x: 685, endPoint y: 337, distance: 41.5
click at [685, 337] on div "$91.00 $130.00" at bounding box center [659, 336] width 128 height 18
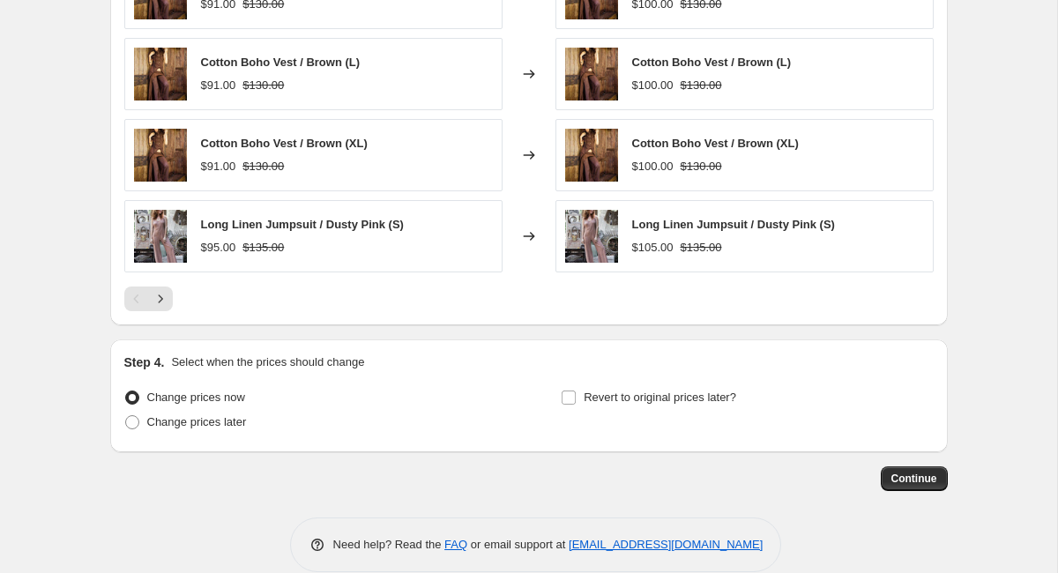
scroll to position [1388, 0]
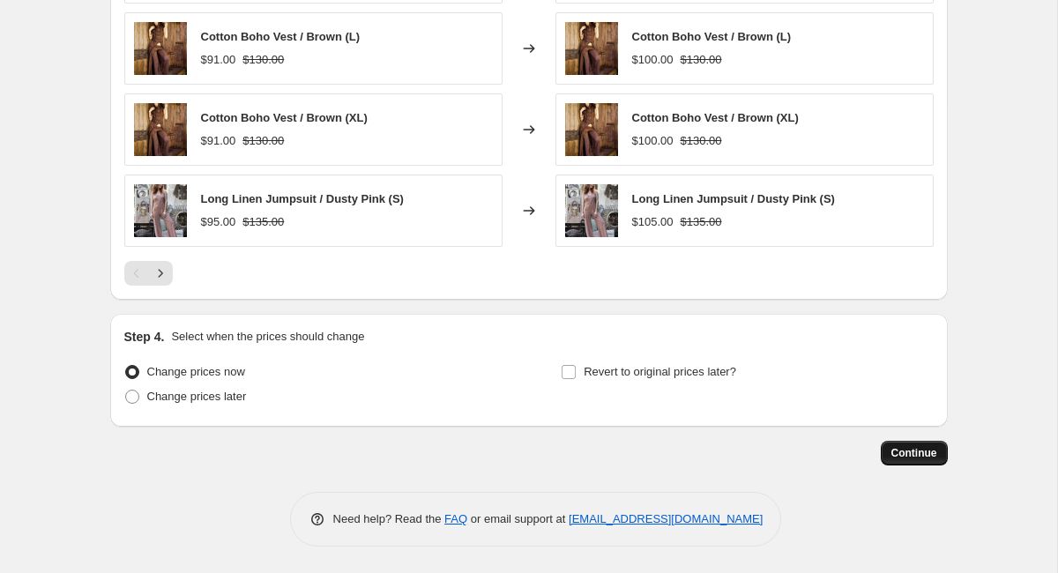
click at [930, 452] on span "Continue" at bounding box center [915, 453] width 46 height 14
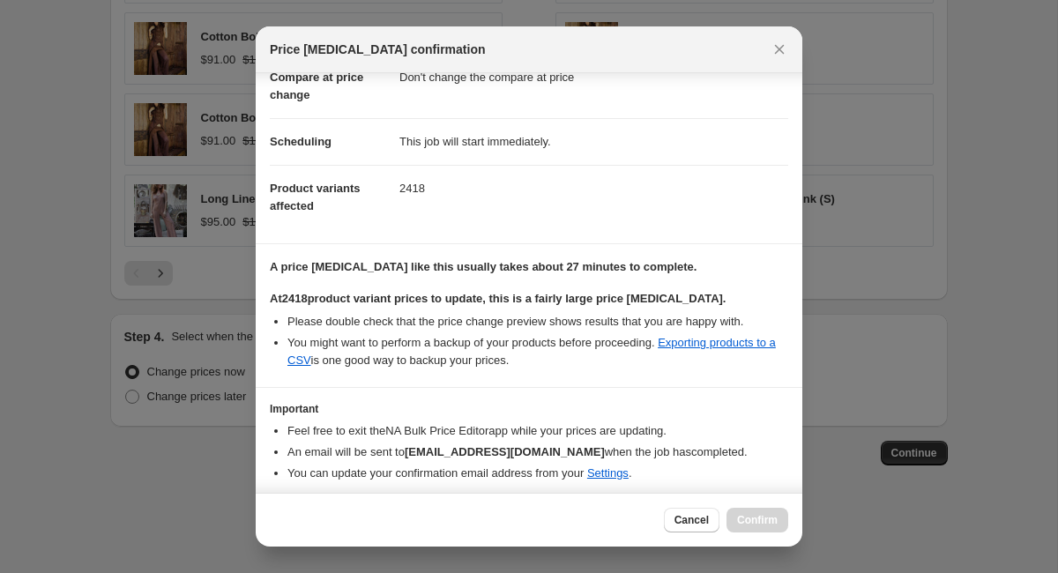
scroll to position [99, 0]
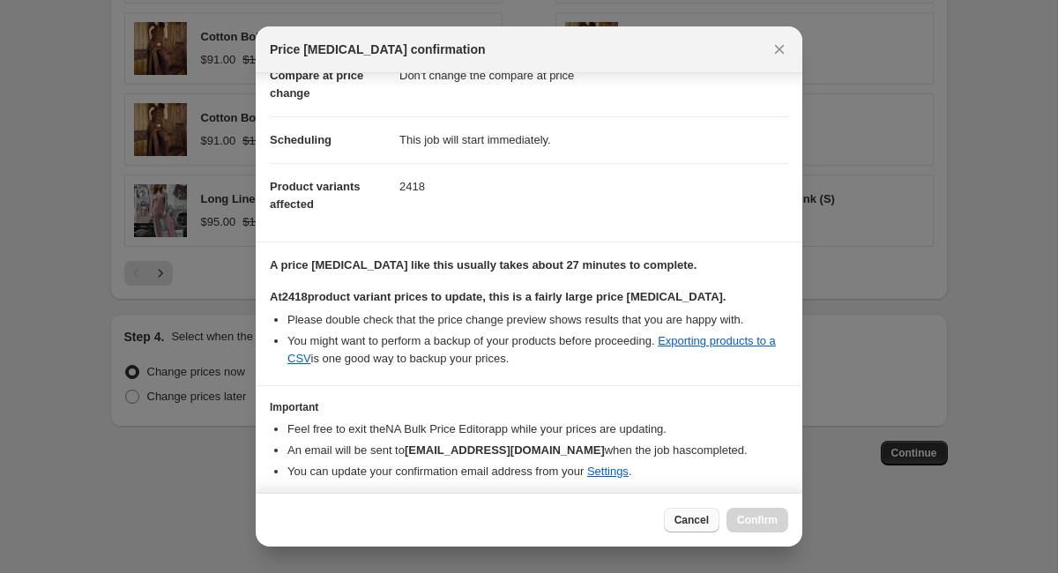
click at [688, 517] on span "Cancel" at bounding box center [692, 520] width 34 height 14
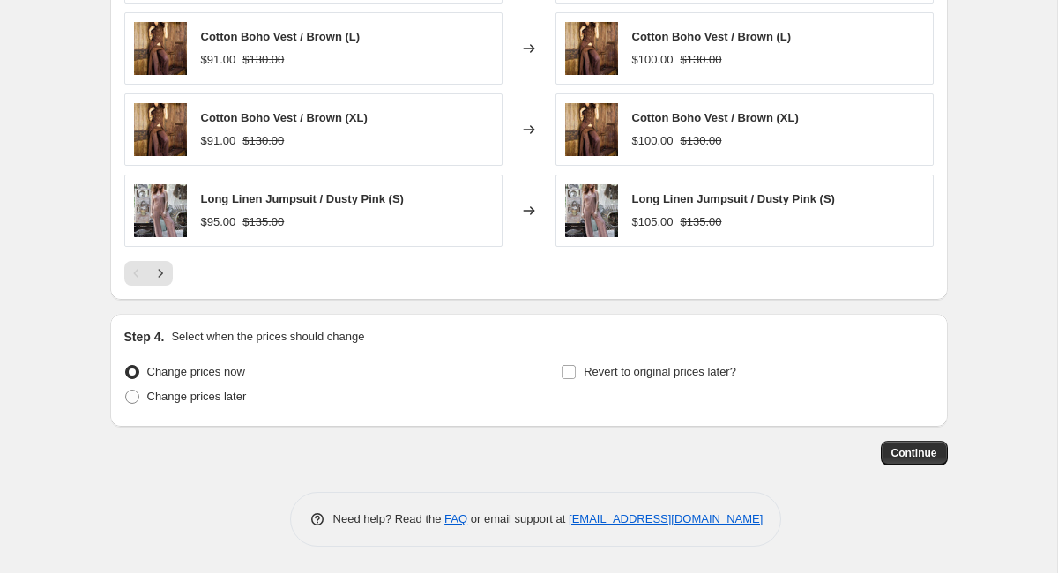
scroll to position [0, 0]
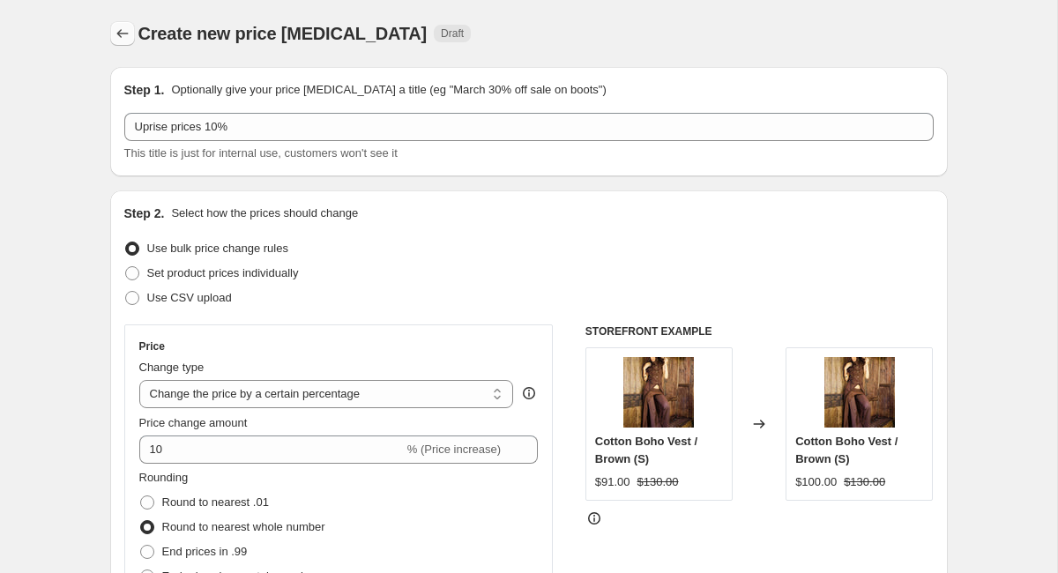
click at [120, 32] on icon "Price change jobs" at bounding box center [123, 34] width 18 height 18
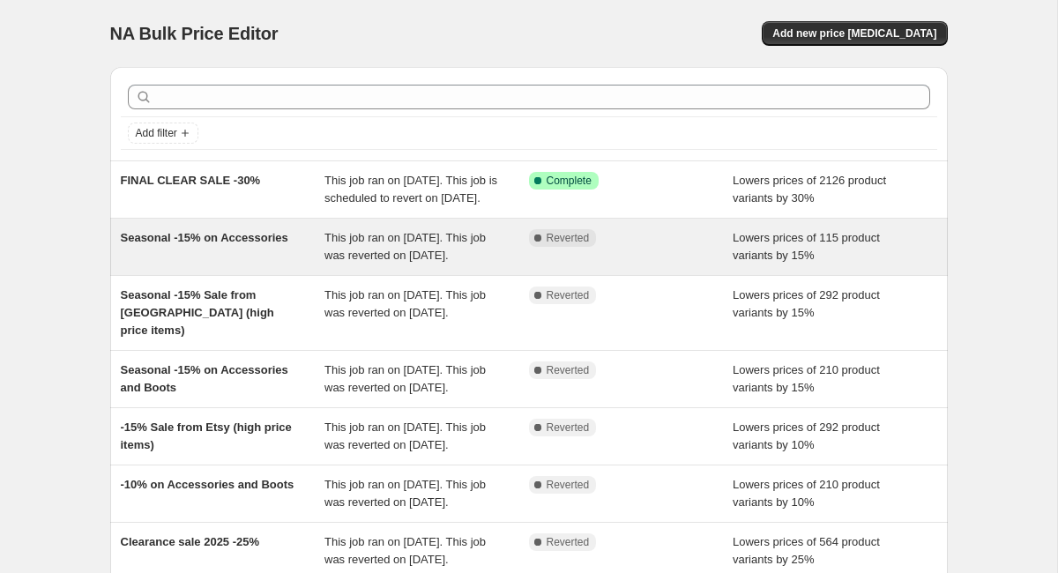
click at [367, 265] on div "This job ran on [DATE]. This job was reverted on [DATE]." at bounding box center [427, 246] width 205 height 35
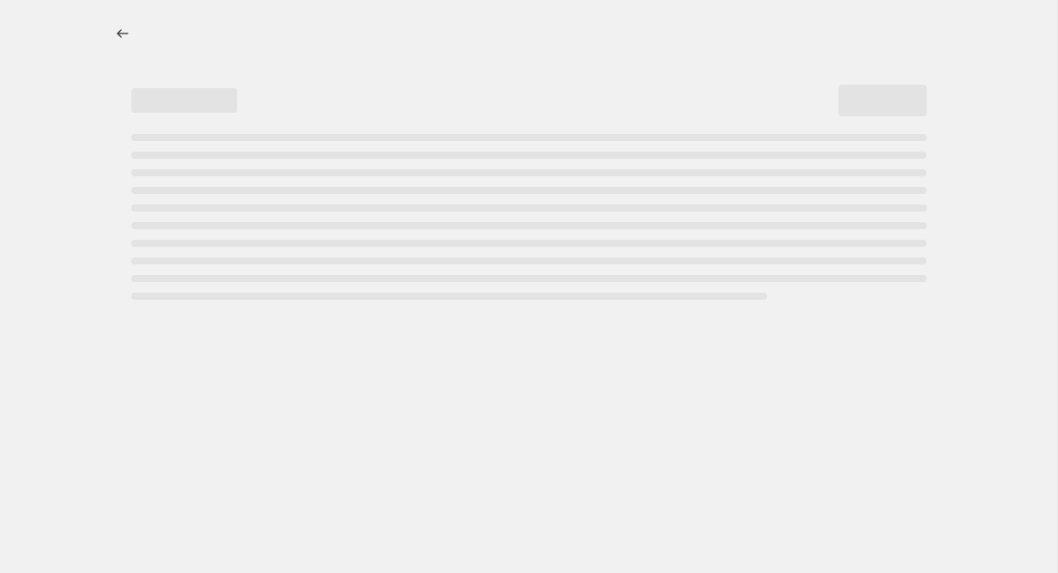
select select "percentage"
select select "collection"
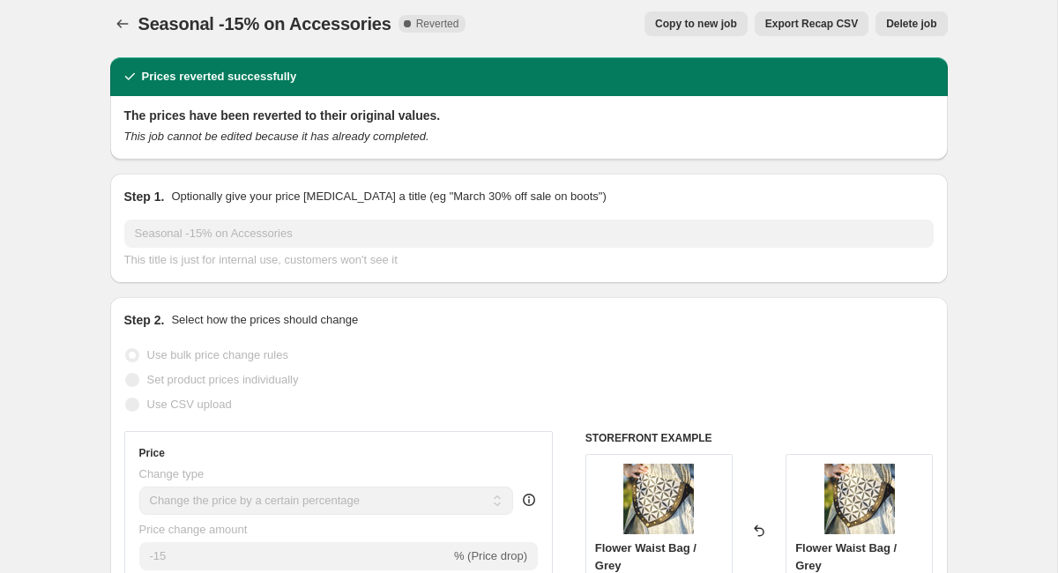
scroll to position [6, 0]
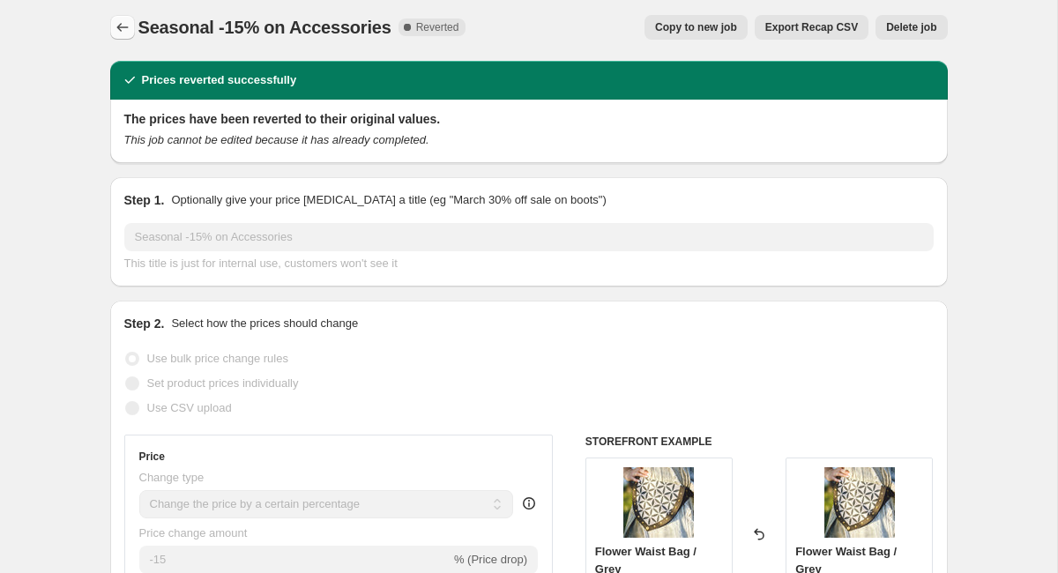
click at [124, 37] on button "Price change jobs" at bounding box center [122, 27] width 25 height 25
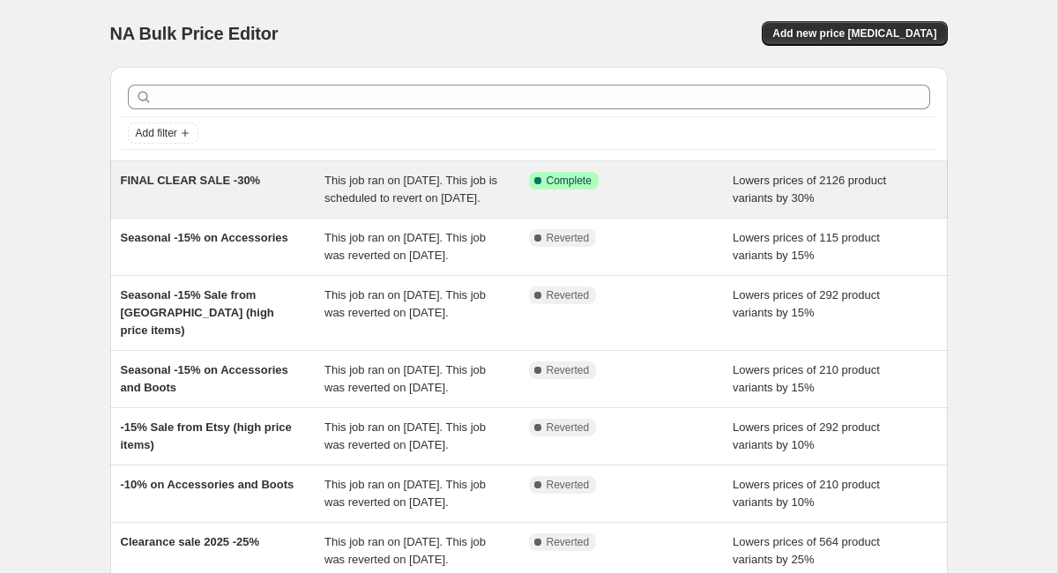
click at [367, 190] on div "This job ran on [DATE]. This job is scheduled to revert on [DATE]." at bounding box center [427, 189] width 205 height 35
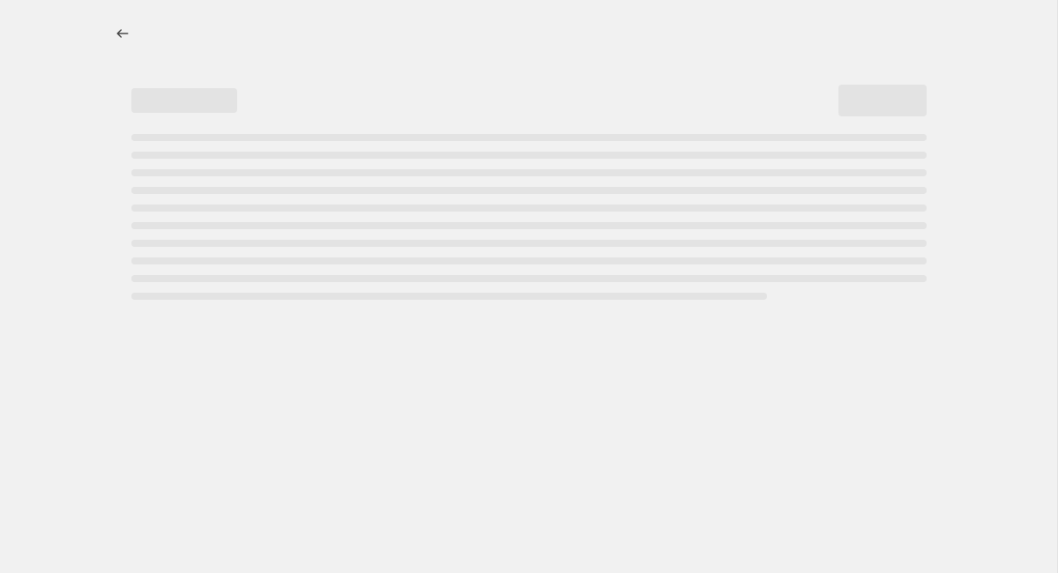
select select "percentage"
select select "collection"
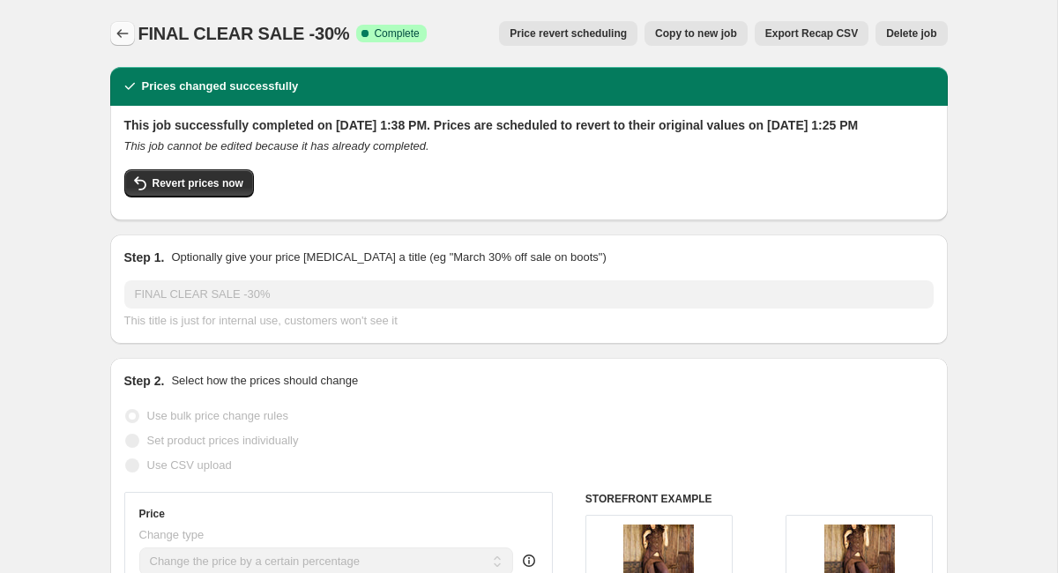
click at [121, 34] on icon "Price change jobs" at bounding box center [123, 34] width 18 height 18
